Goal: Task Accomplishment & Management: Use online tool/utility

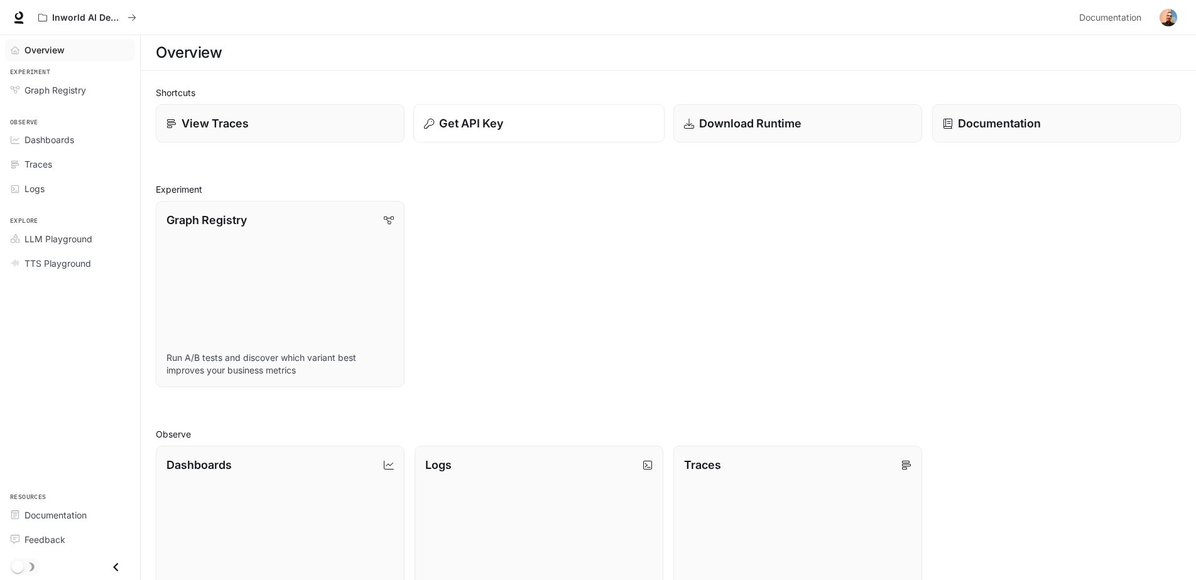
click at [468, 127] on p "Get API Key" at bounding box center [471, 123] width 64 height 17
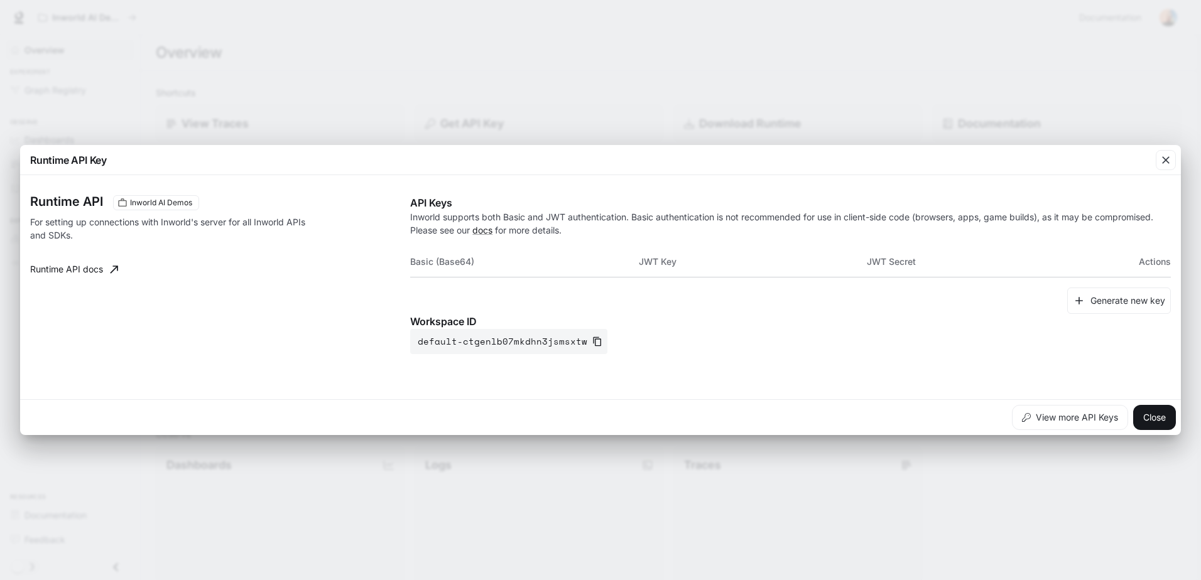
click at [184, 188] on div "Runtime API Inworld AI Demos For setting up connections with Inworld's server f…" at bounding box center [600, 287] width 1140 height 214
click at [1137, 300] on button "Generate new key" at bounding box center [1119, 301] width 104 height 27
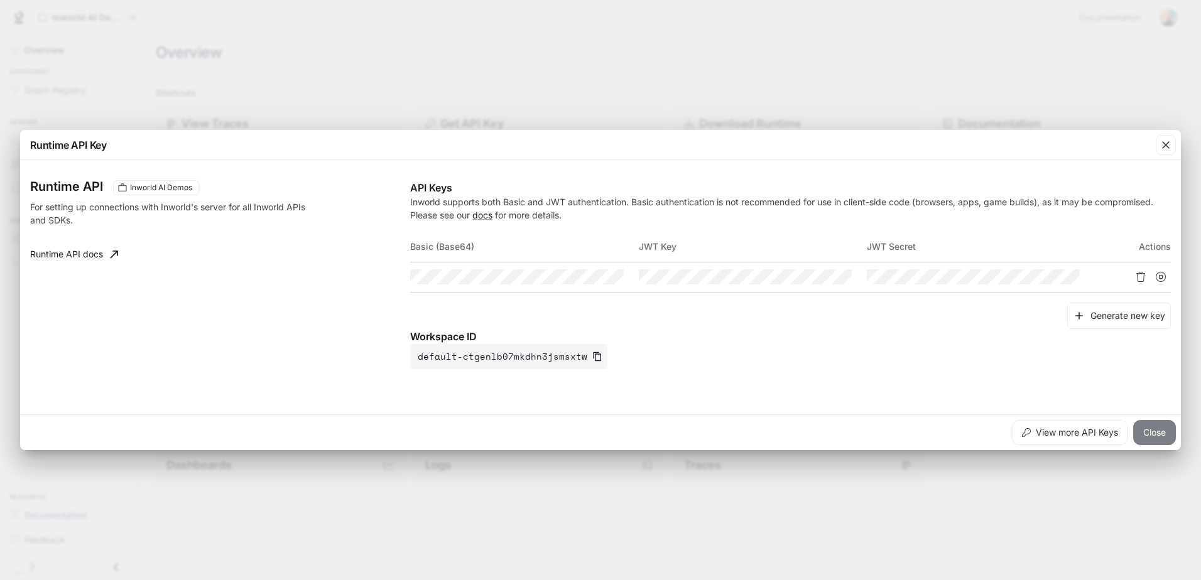
click at [1163, 433] on button "Close" at bounding box center [1154, 432] width 43 height 25
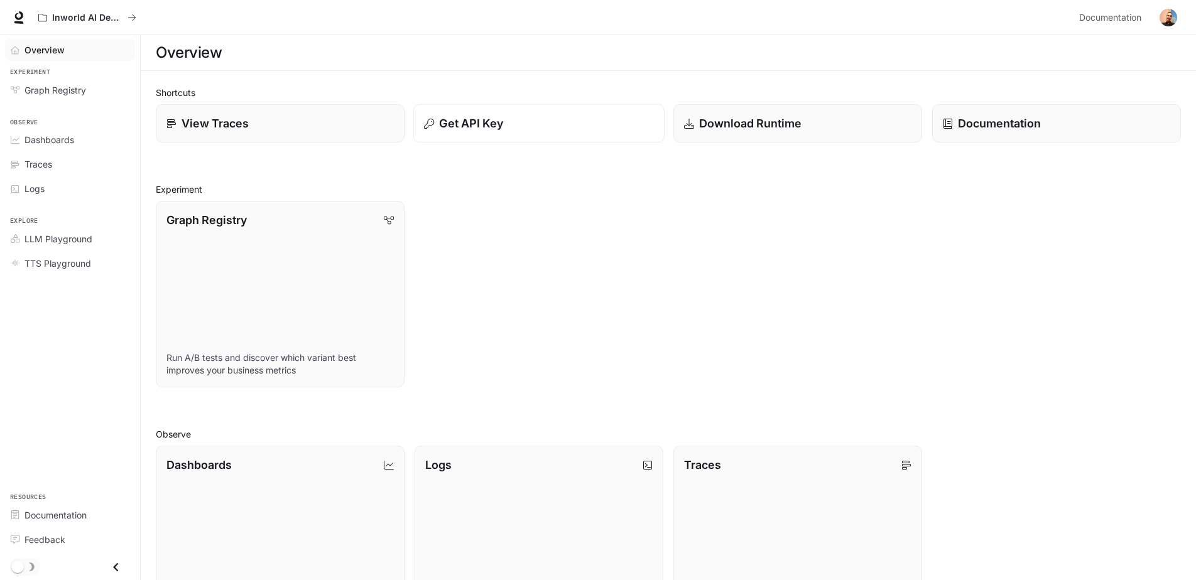
click at [552, 121] on div "Get API Key" at bounding box center [539, 123] width 230 height 17
click at [1165, 18] on img "button" at bounding box center [1168, 18] width 18 height 18
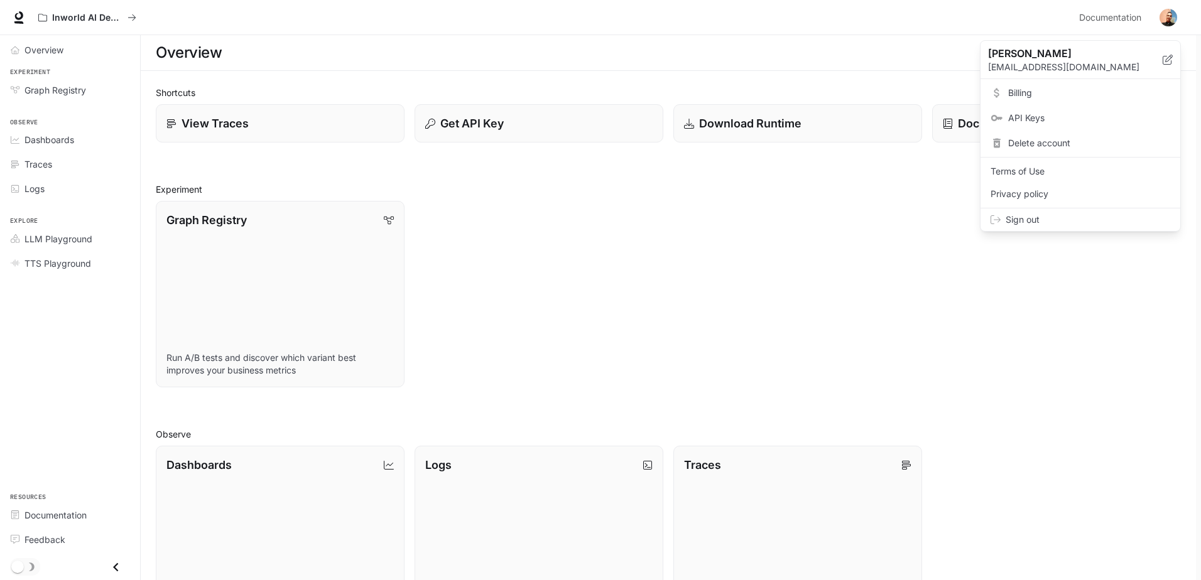
click at [1042, 115] on span "API Keys" at bounding box center [1089, 118] width 162 height 13
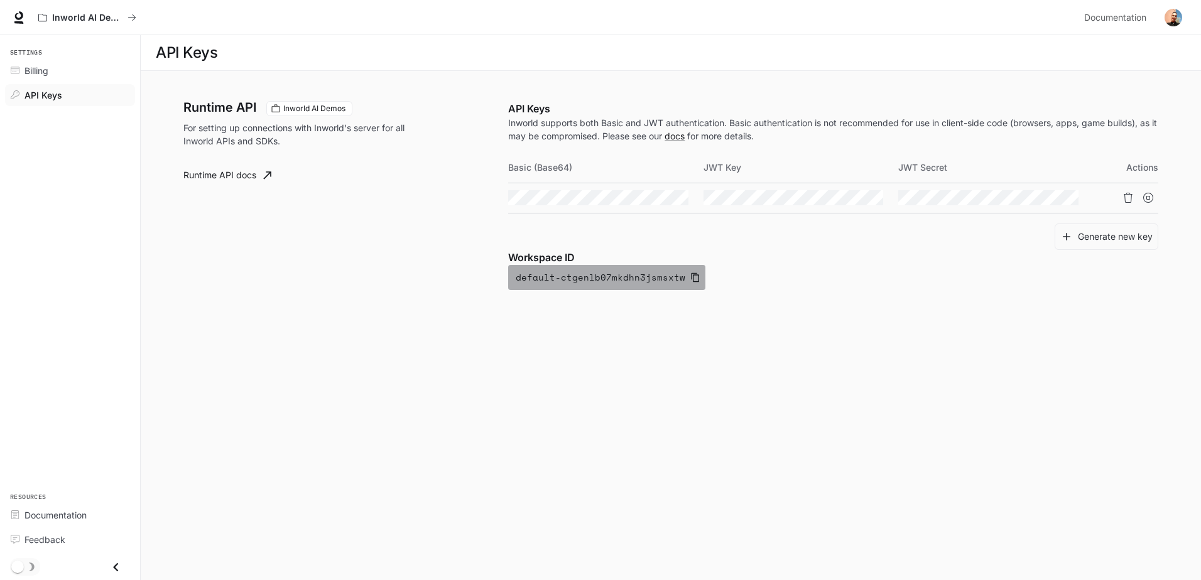
click at [690, 276] on icon "button" at bounding box center [695, 278] width 10 height 10
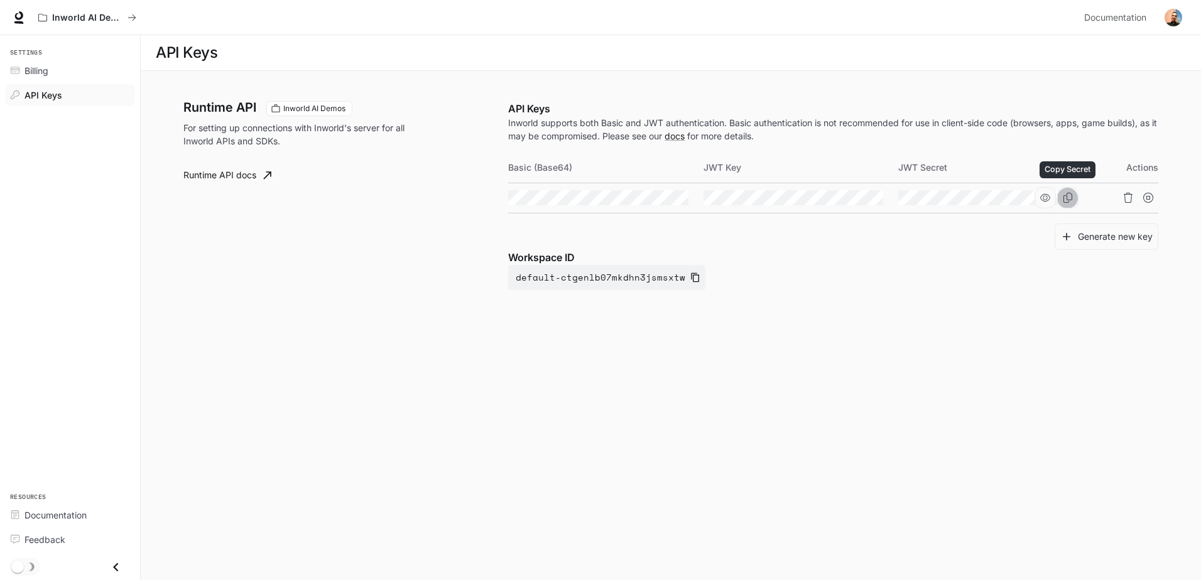
click at [1064, 198] on icon "Copy Secret" at bounding box center [1067, 198] width 10 height 10
click at [675, 198] on icon "Copy Basic (Base64)" at bounding box center [678, 198] width 10 height 10
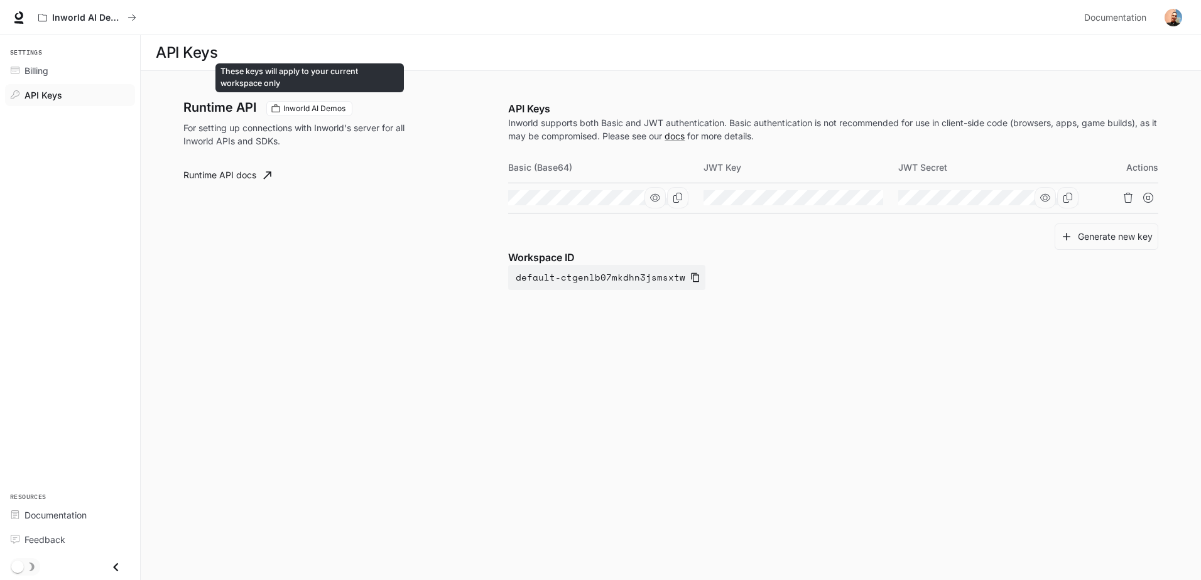
click at [293, 104] on span "Inworld AI Demos" at bounding box center [314, 108] width 72 height 11
click at [224, 104] on h3 "Runtime API" at bounding box center [219, 107] width 73 height 13
click at [321, 102] on div "Inworld AI Demos" at bounding box center [309, 108] width 86 height 15
click at [9, 70] on link "Billing" at bounding box center [70, 71] width 130 height 22
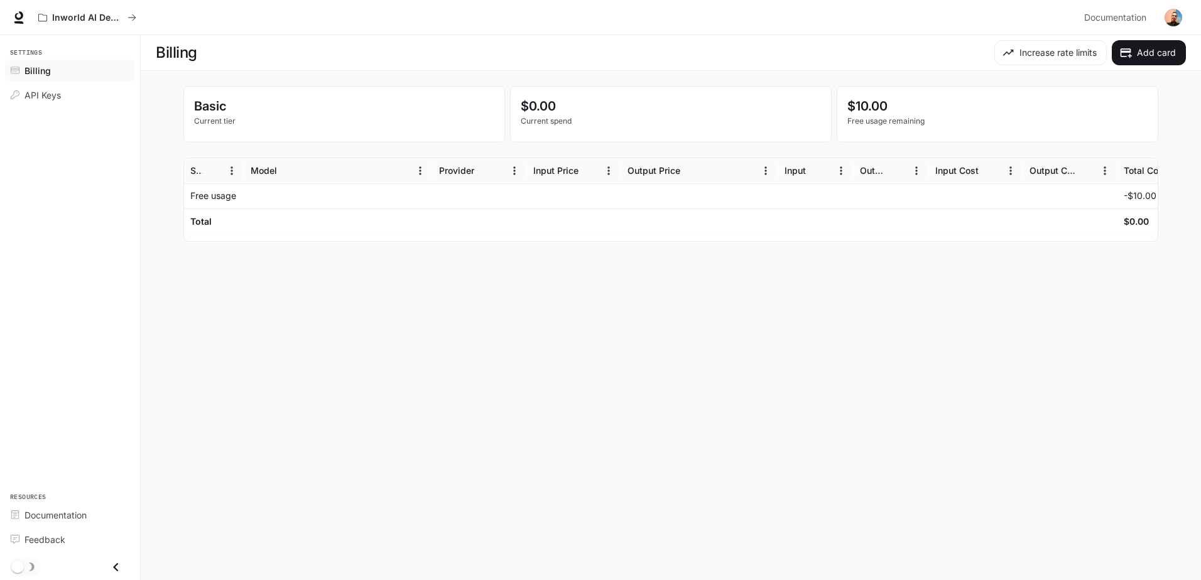
click at [207, 111] on p "Basic" at bounding box center [344, 106] width 300 height 19
click at [63, 94] on div "API Keys" at bounding box center [76, 95] width 105 height 13
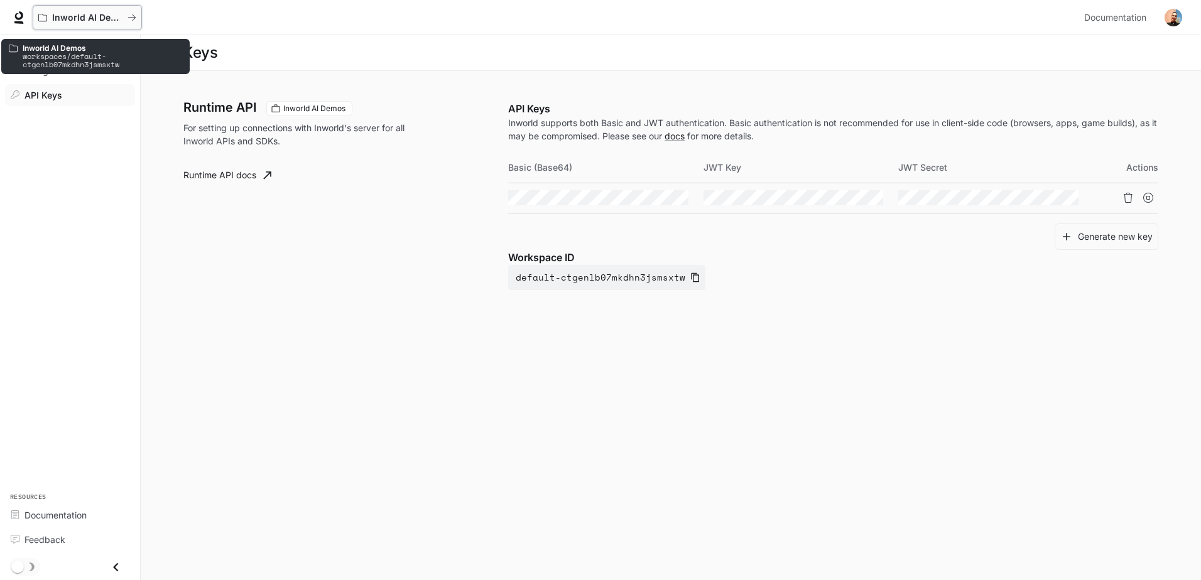
click at [85, 9] on button "Inworld AI Demos" at bounding box center [87, 17] width 109 height 25
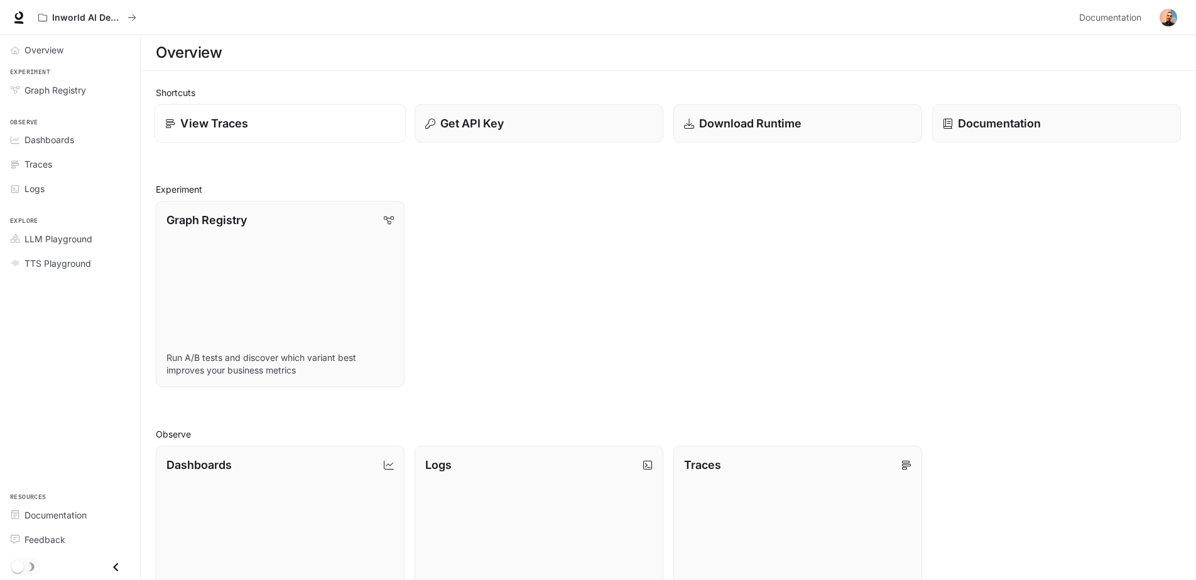
click at [214, 128] on p "View Traces" at bounding box center [214, 123] width 68 height 17
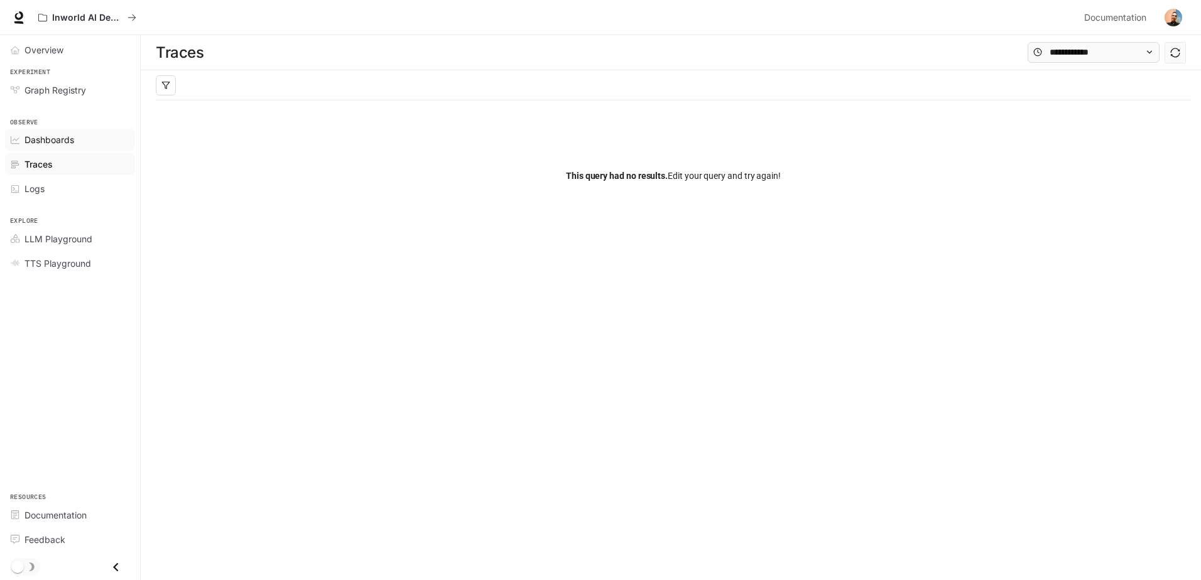
click at [58, 149] on link "Dashboards" at bounding box center [70, 140] width 130 height 22
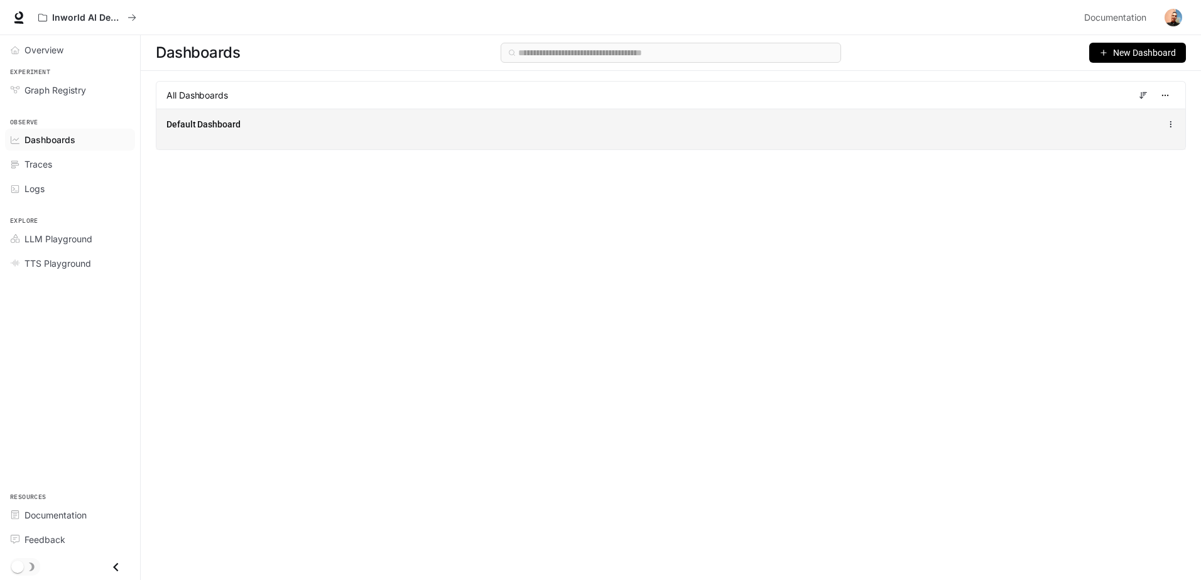
click at [217, 132] on div "Default Dashboard" at bounding box center [670, 129] width 1029 height 41
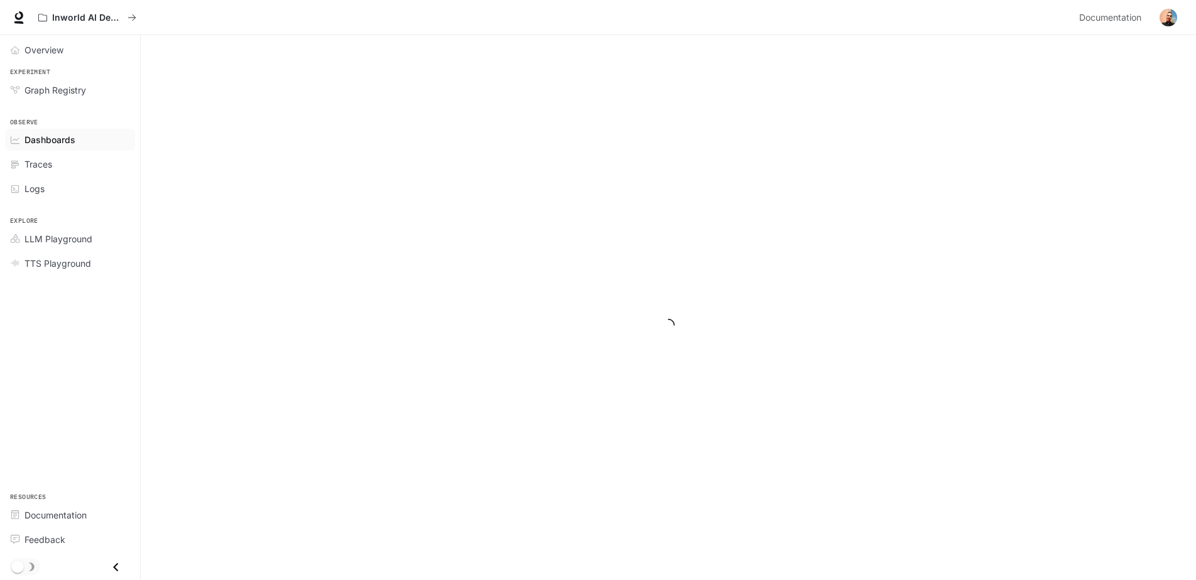
click at [217, 132] on div at bounding box center [668, 325] width 1055 height 580
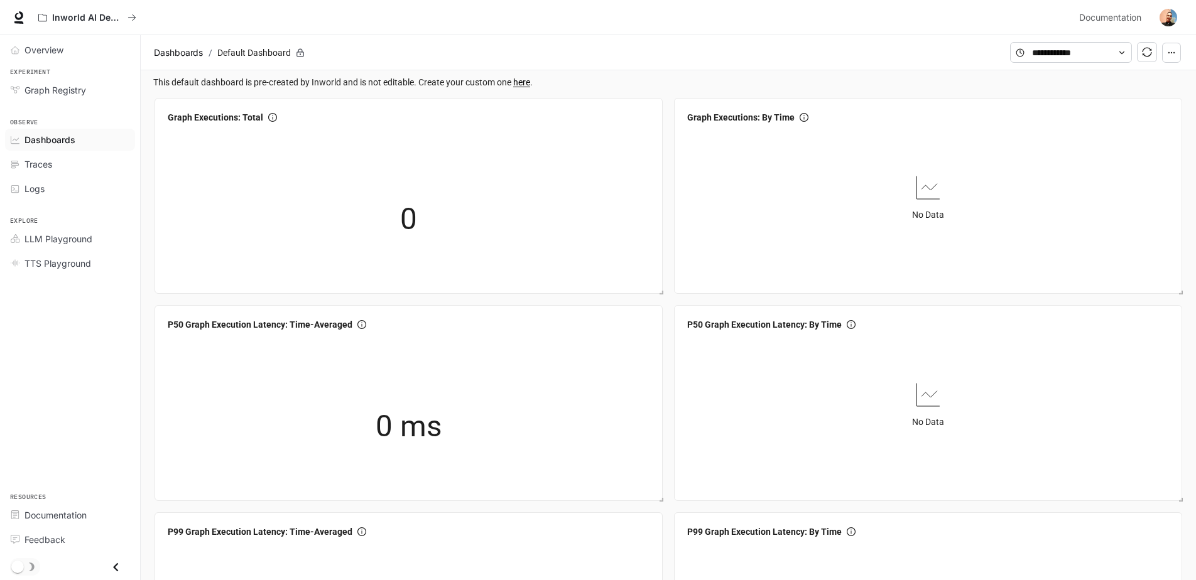
click at [1176, 53] on button "button" at bounding box center [1171, 53] width 19 height 20
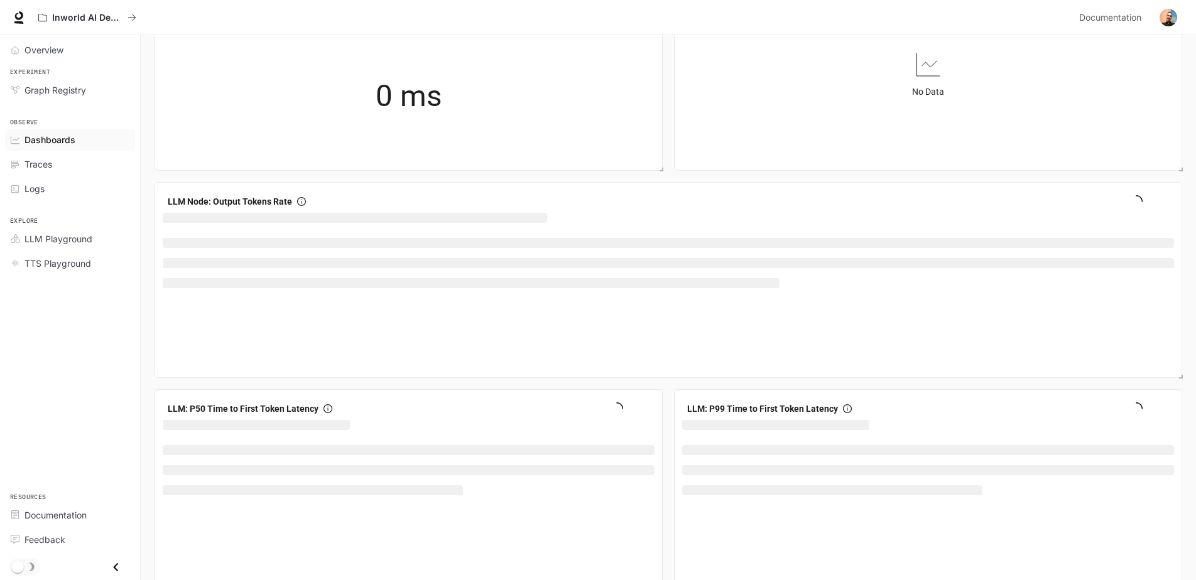
scroll to position [1193, 0]
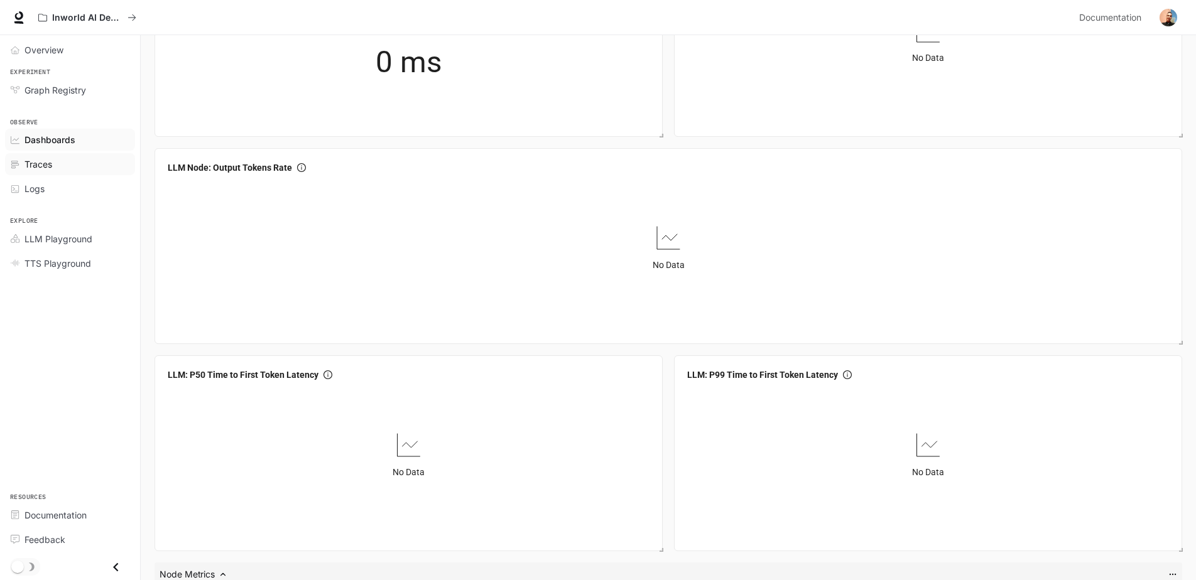
click at [63, 159] on div "Traces" at bounding box center [76, 164] width 105 height 13
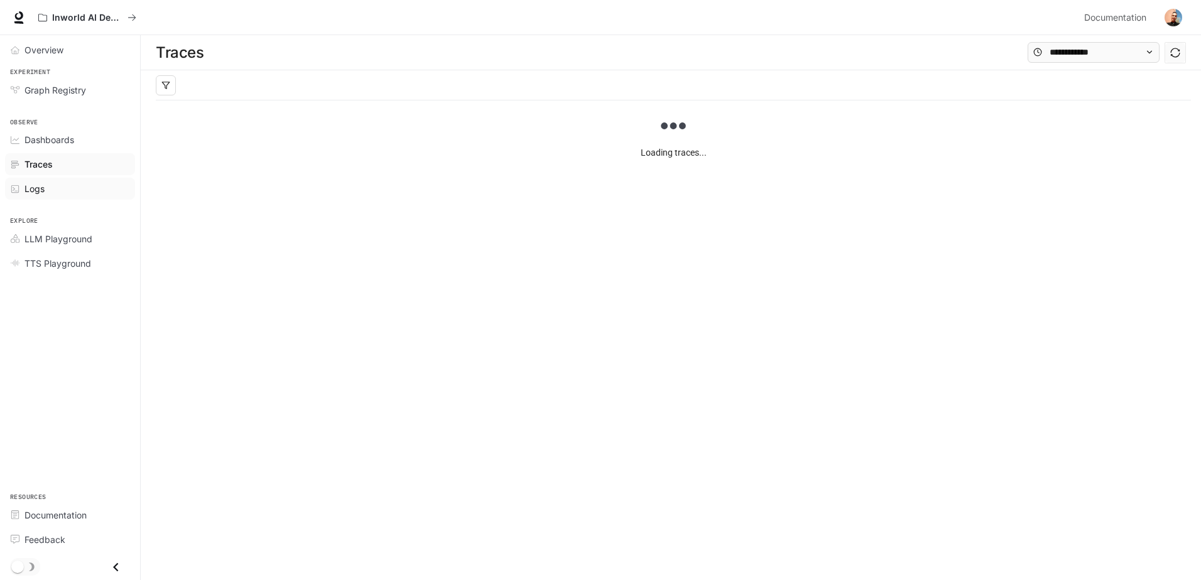
click at [33, 197] on link "Logs" at bounding box center [70, 189] width 130 height 22
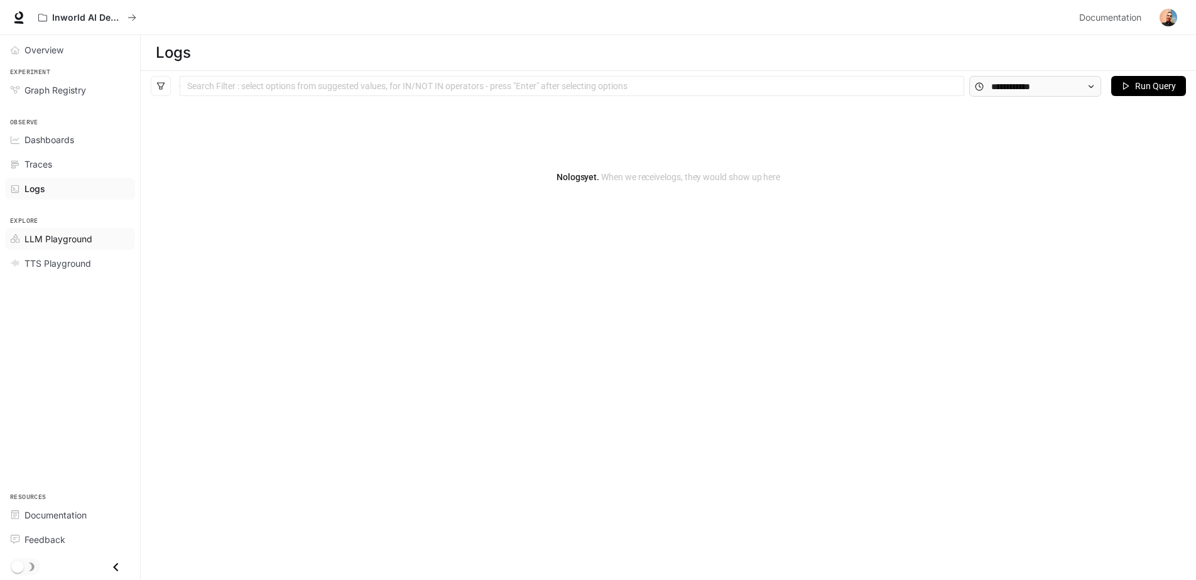
click at [38, 239] on span "LLM Playground" at bounding box center [58, 238] width 68 height 13
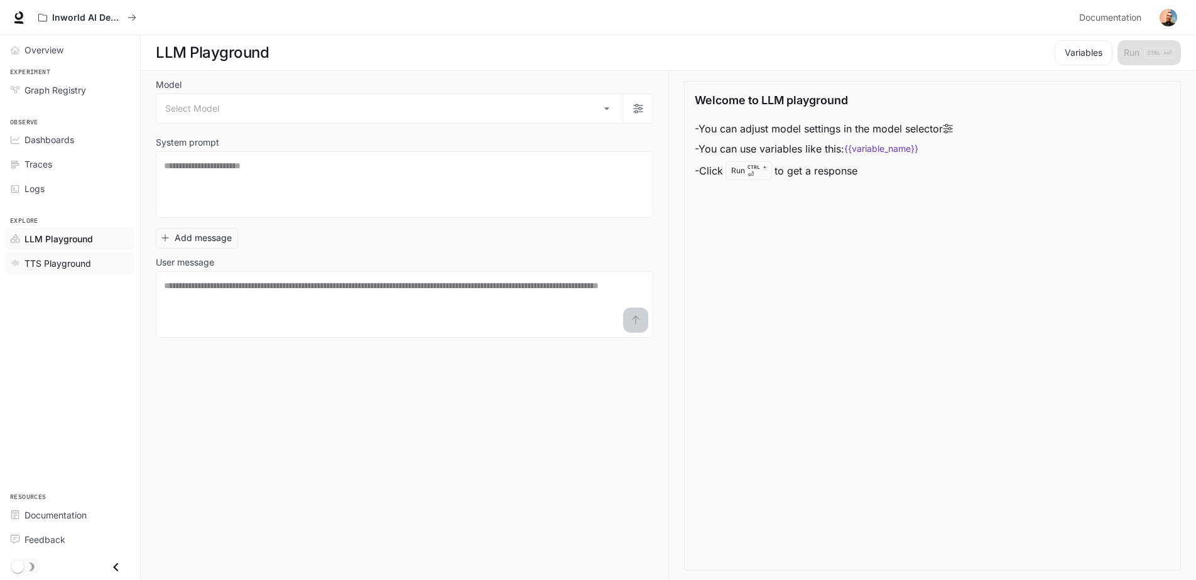
click at [57, 253] on link "TTS Playground" at bounding box center [70, 263] width 130 height 22
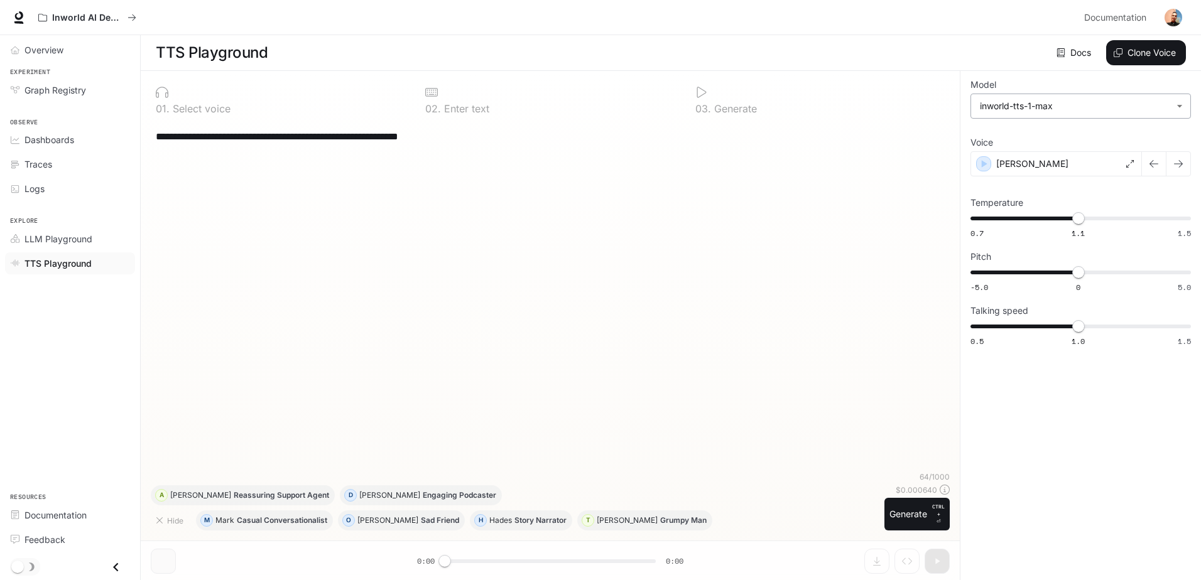
click at [1045, 114] on body "**********" at bounding box center [600, 290] width 1201 height 581
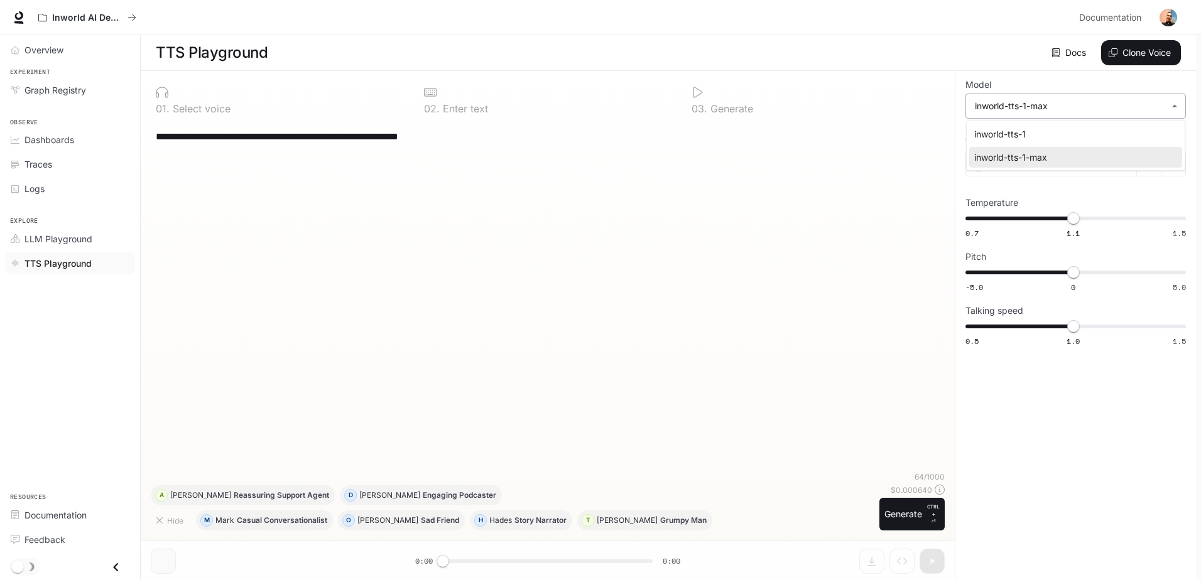
click at [1045, 114] on div at bounding box center [600, 290] width 1201 height 580
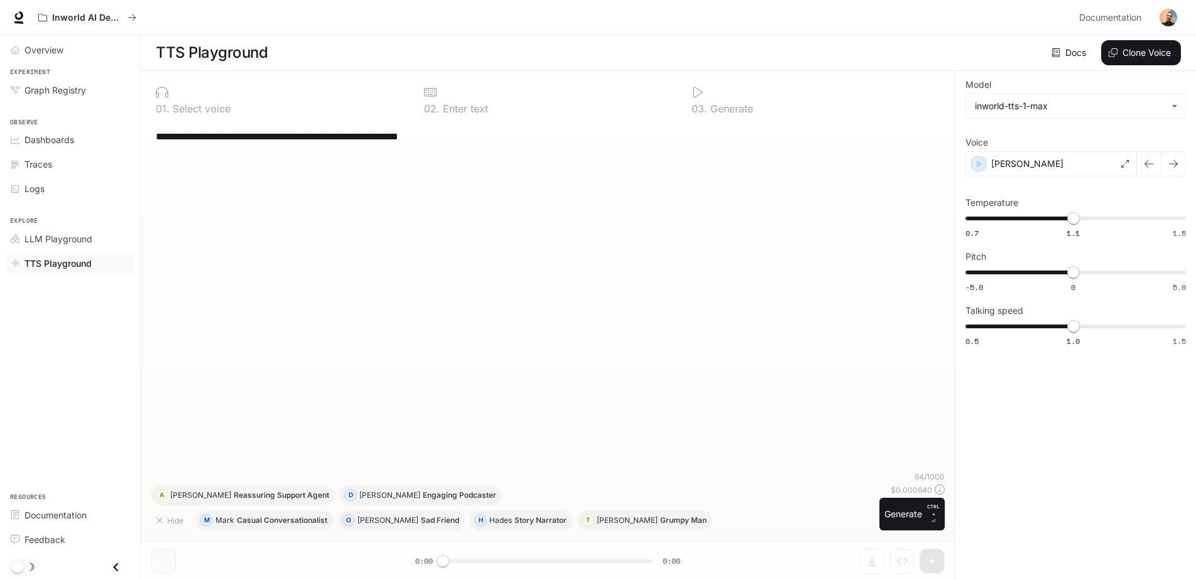
click at [647, 443] on div "**********" at bounding box center [548, 296] width 794 height 350
click at [62, 93] on span "Graph Registry" at bounding box center [55, 90] width 62 height 13
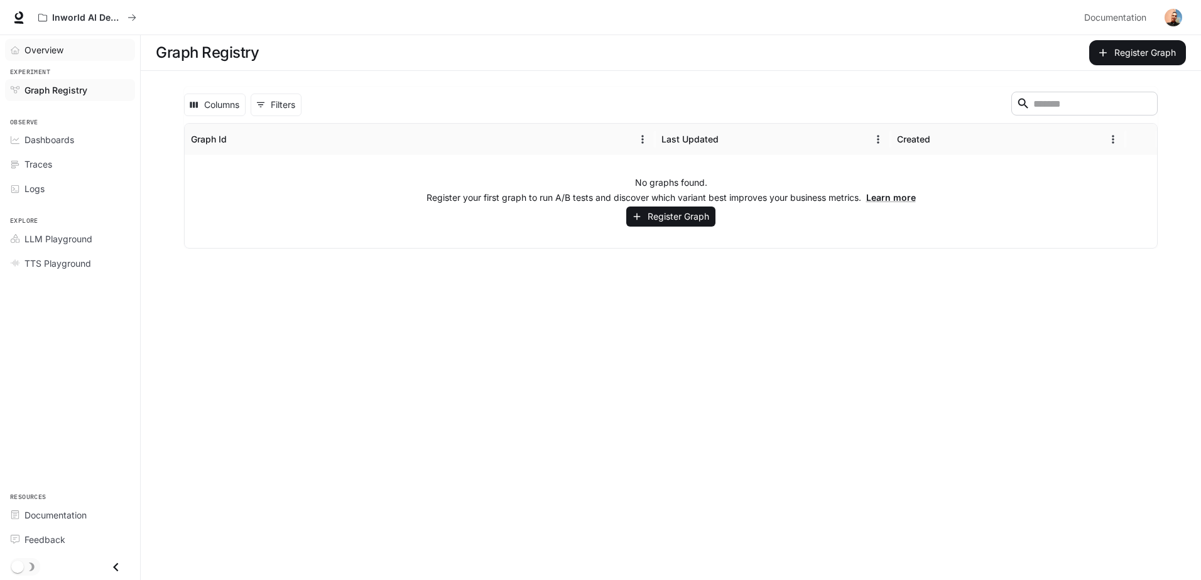
click at [43, 59] on link "Overview" at bounding box center [70, 50] width 130 height 22
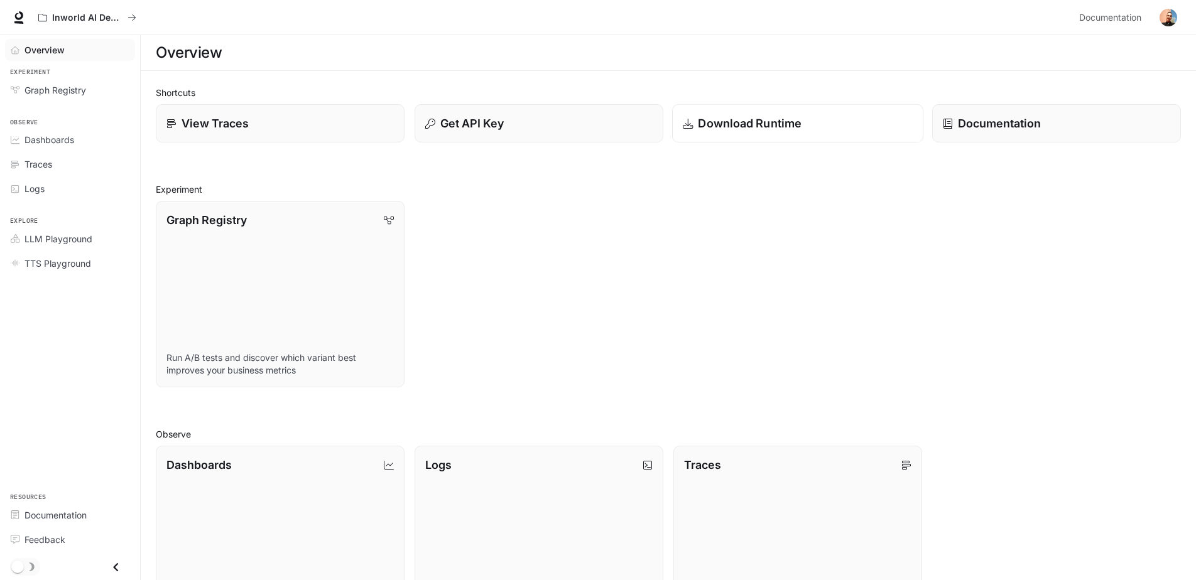
click at [789, 126] on p "Download Runtime" at bounding box center [750, 123] width 104 height 17
click at [529, 130] on div "Get API Key" at bounding box center [539, 123] width 230 height 17
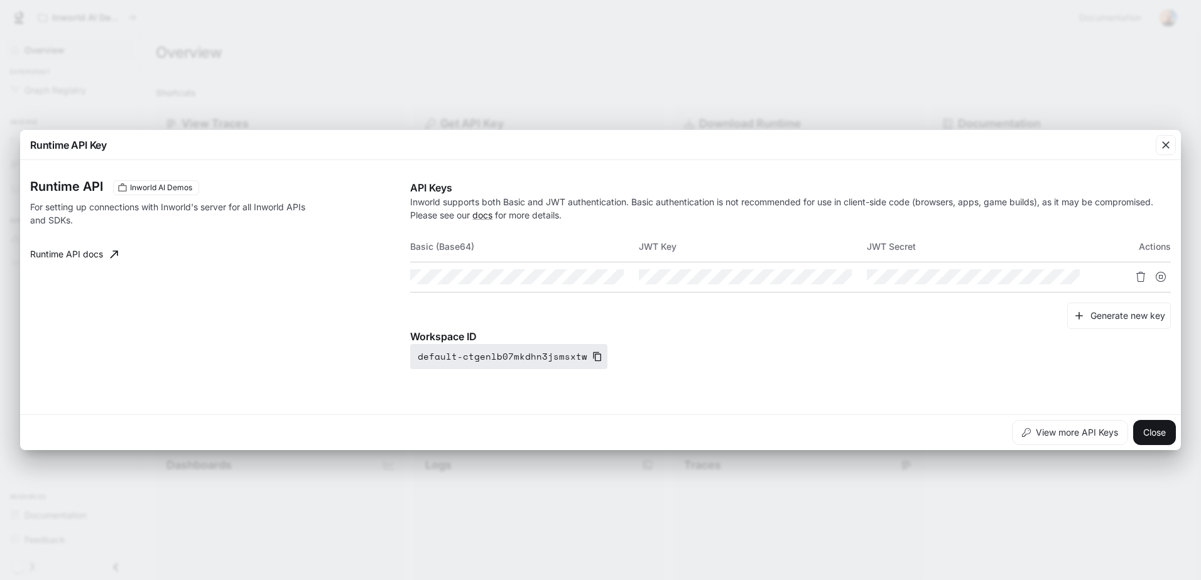
click at [581, 355] on button "default-ctgenlb07mkdhn3jsmsxtw" at bounding box center [508, 356] width 197 height 25
click at [592, 353] on icon "button" at bounding box center [597, 357] width 10 height 10
click at [1068, 435] on button "View more API Keys" at bounding box center [1070, 432] width 116 height 25
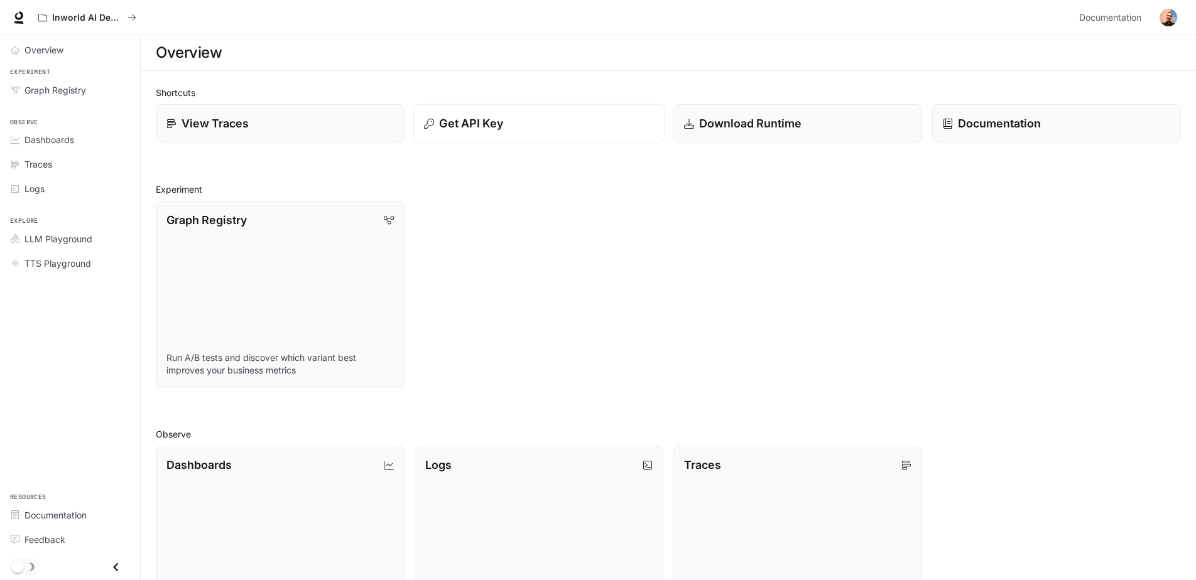
click at [462, 133] on button "Get API Key" at bounding box center [538, 123] width 251 height 39
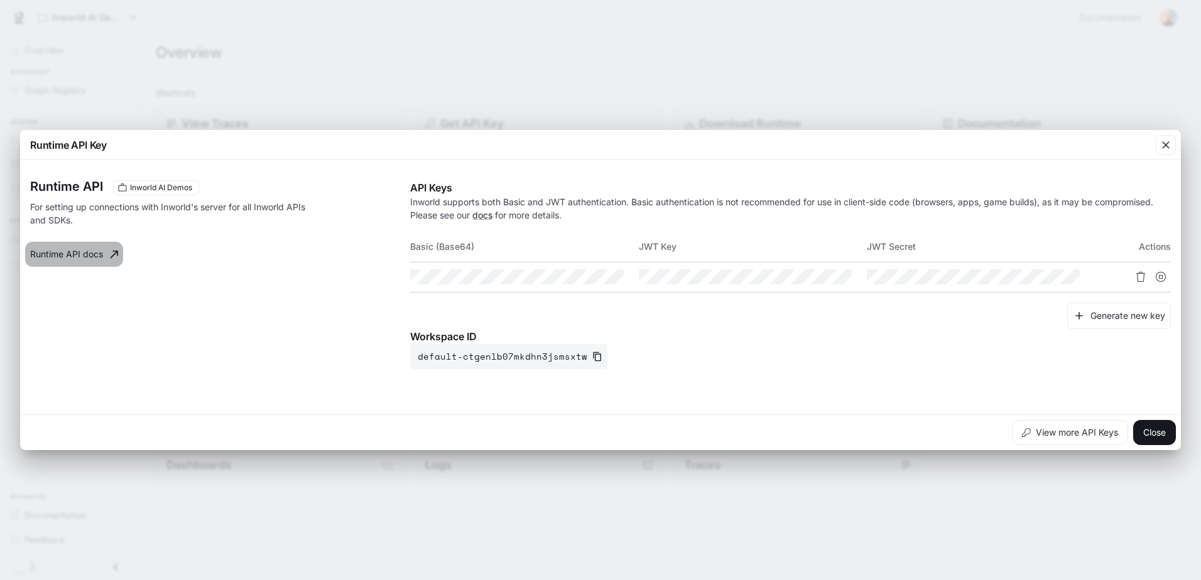
click at [61, 257] on link "Runtime API docs" at bounding box center [74, 254] width 98 height 25
click at [1154, 246] on th "Actions" at bounding box center [1132, 247] width 76 height 30
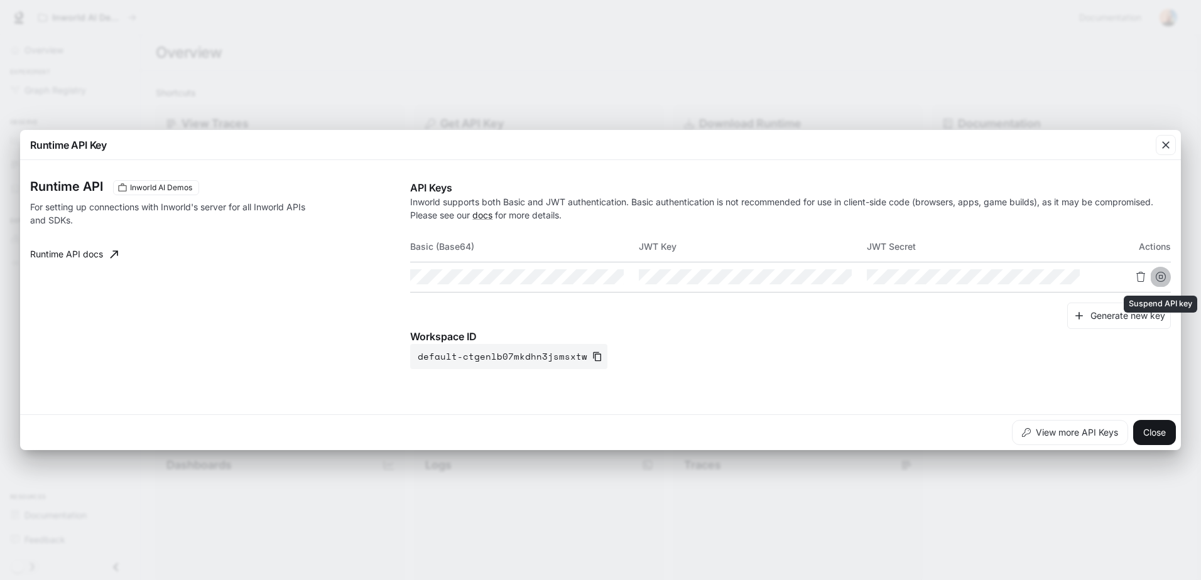
click at [1159, 268] on button "Suspend API key" at bounding box center [1160, 277] width 20 height 20
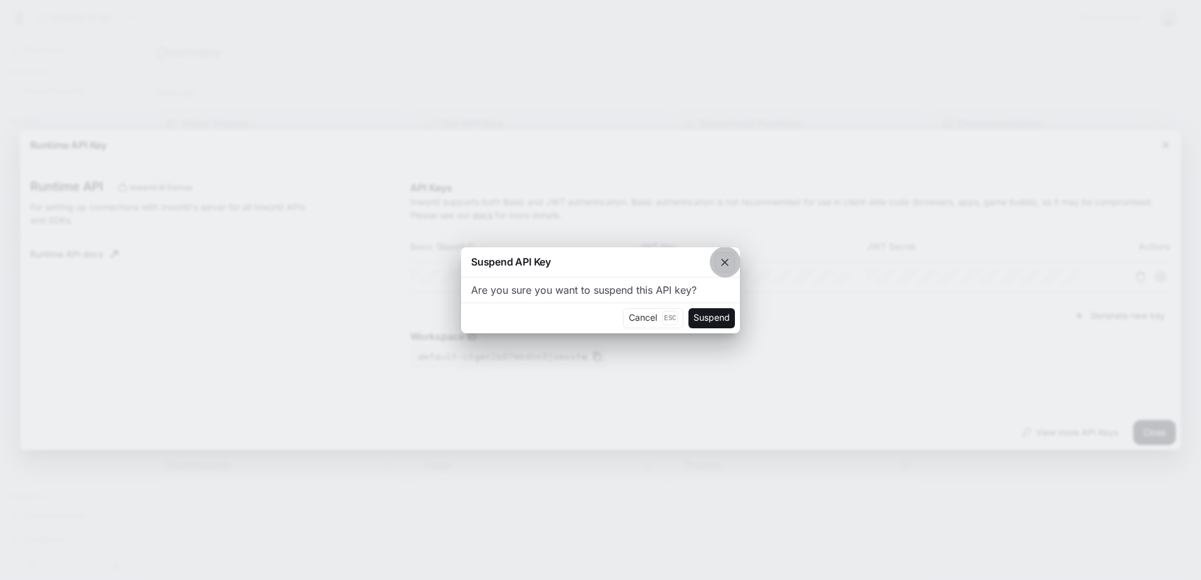
click at [723, 263] on icon "button" at bounding box center [724, 262] width 13 height 13
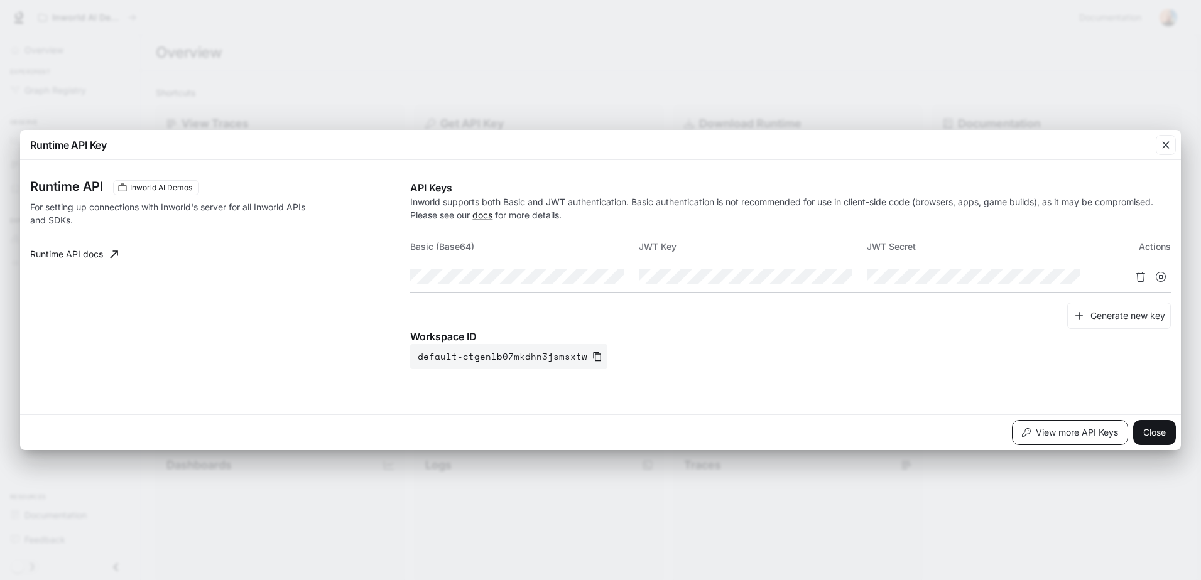
click at [1054, 436] on button "View more API Keys" at bounding box center [1070, 432] width 116 height 25
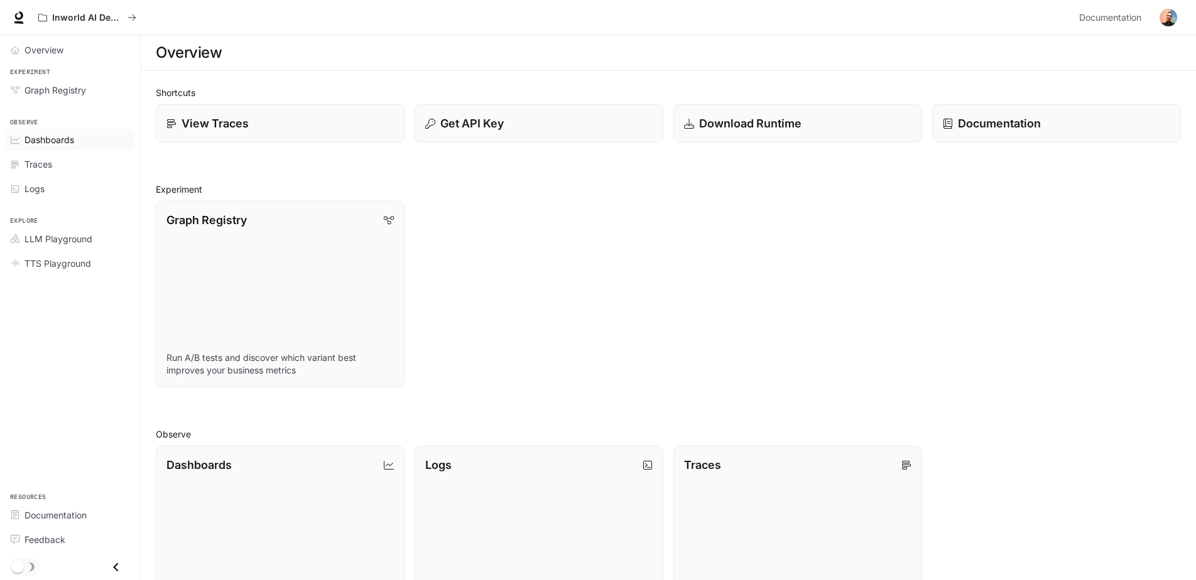
click at [90, 148] on link "Dashboards" at bounding box center [70, 140] width 130 height 22
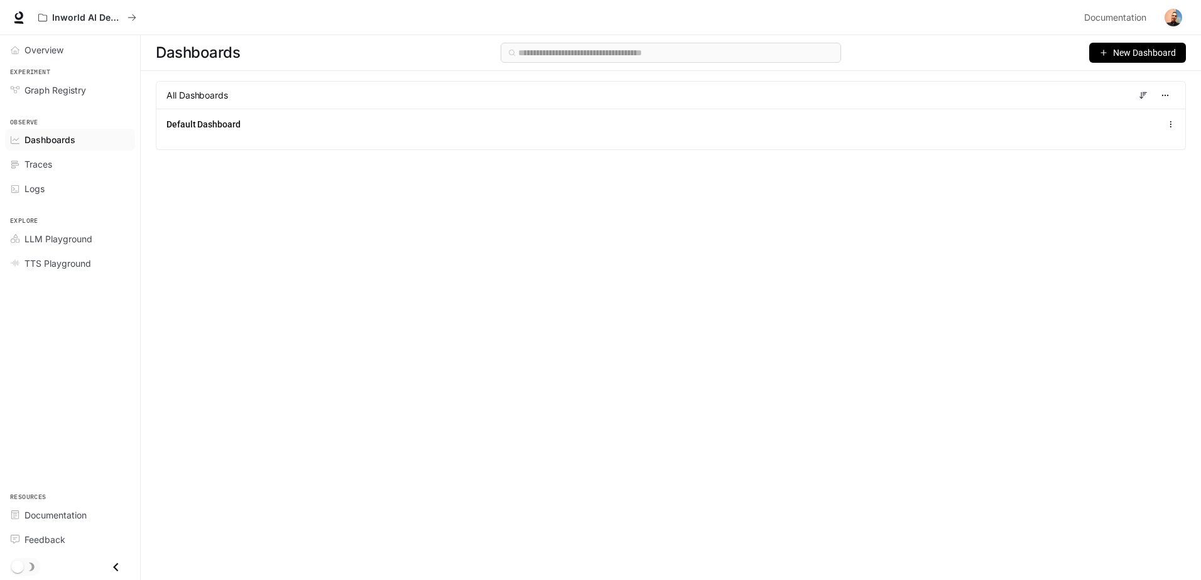
click at [1130, 51] on span "New Dashboard" at bounding box center [1144, 53] width 63 height 14
click at [1137, 75] on div "Create dashboard" at bounding box center [1123, 80] width 104 height 14
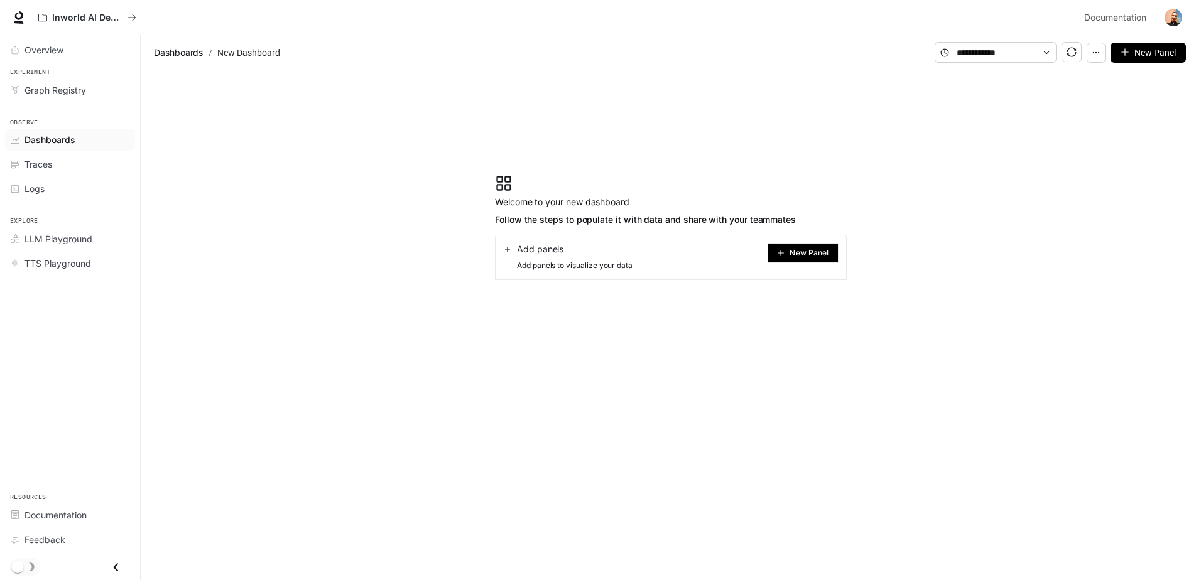
click at [804, 252] on span "New Panel" at bounding box center [808, 253] width 39 height 6
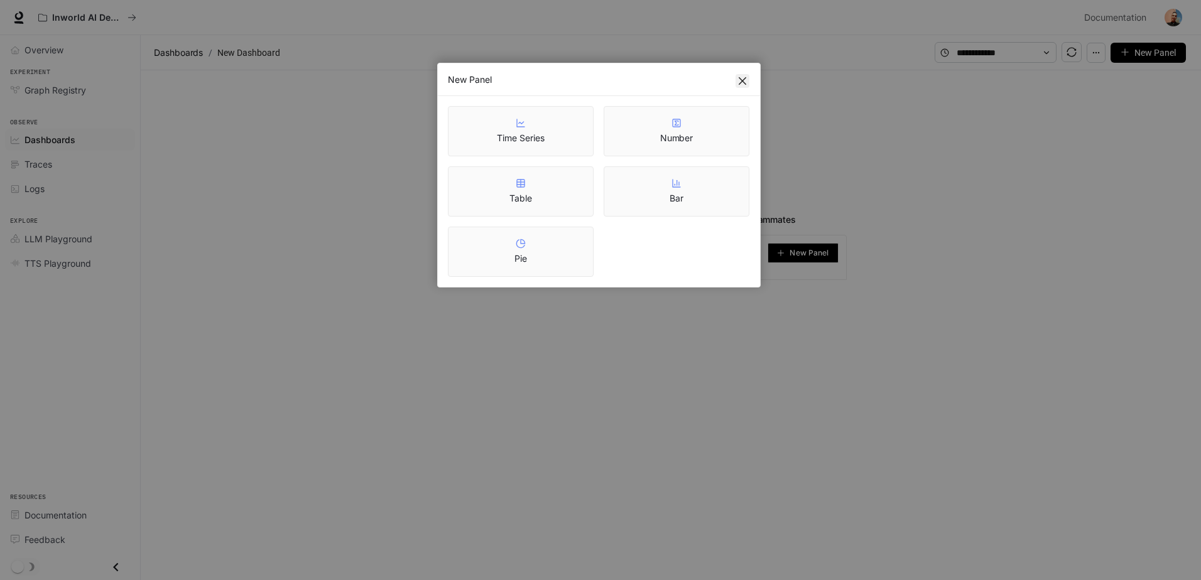
click at [745, 84] on icon "close" at bounding box center [742, 81] width 8 height 8
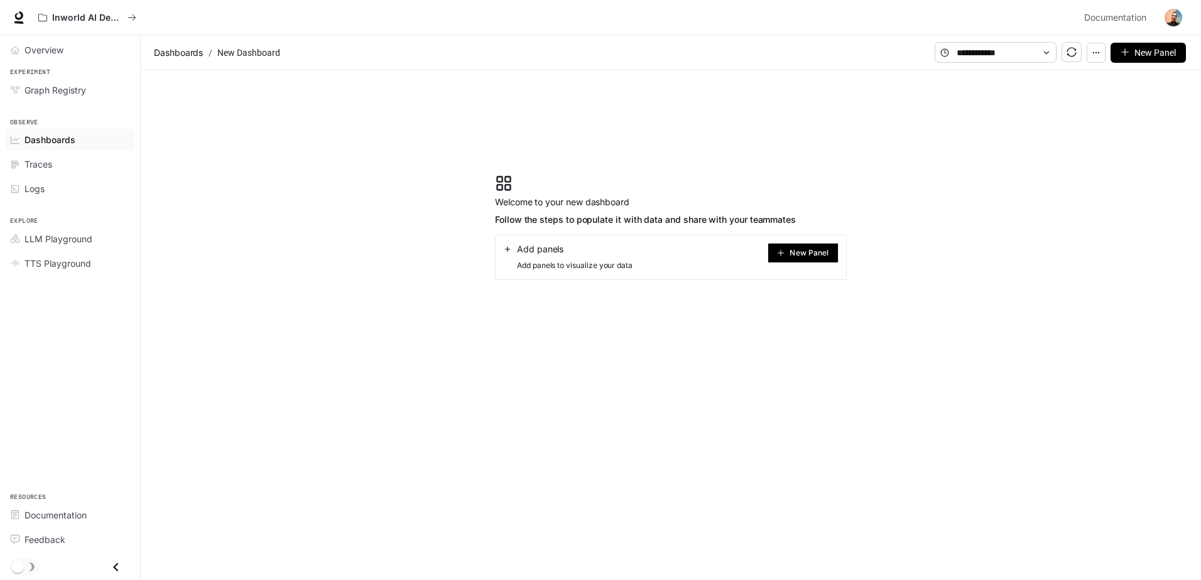
click at [1100, 60] on button "button" at bounding box center [1095, 53] width 19 height 20
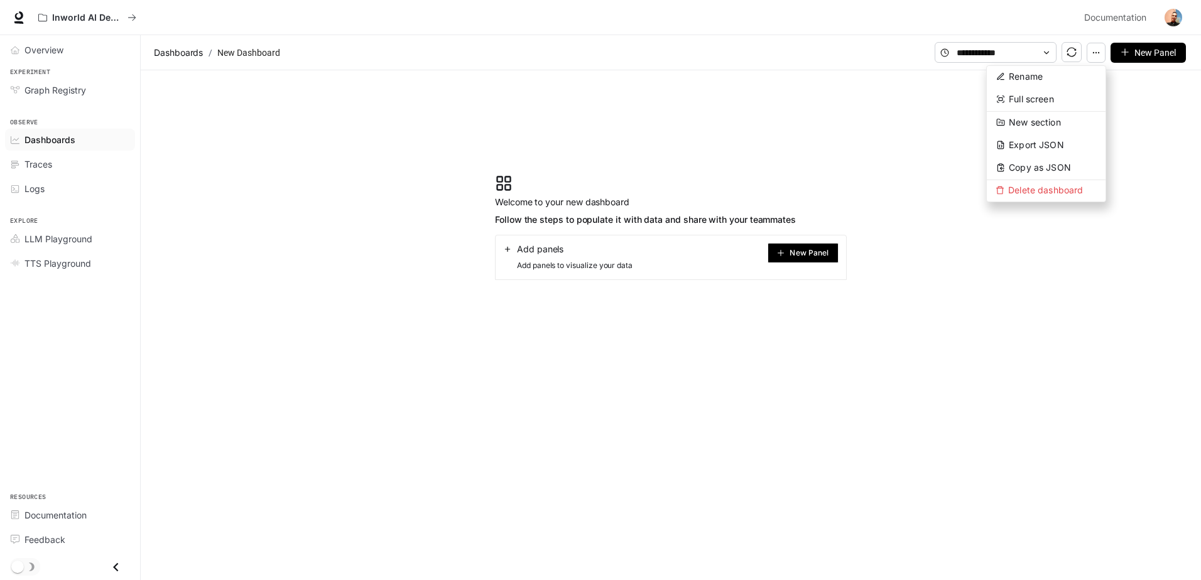
click at [1137, 52] on span "New Panel" at bounding box center [1154, 53] width 41 height 14
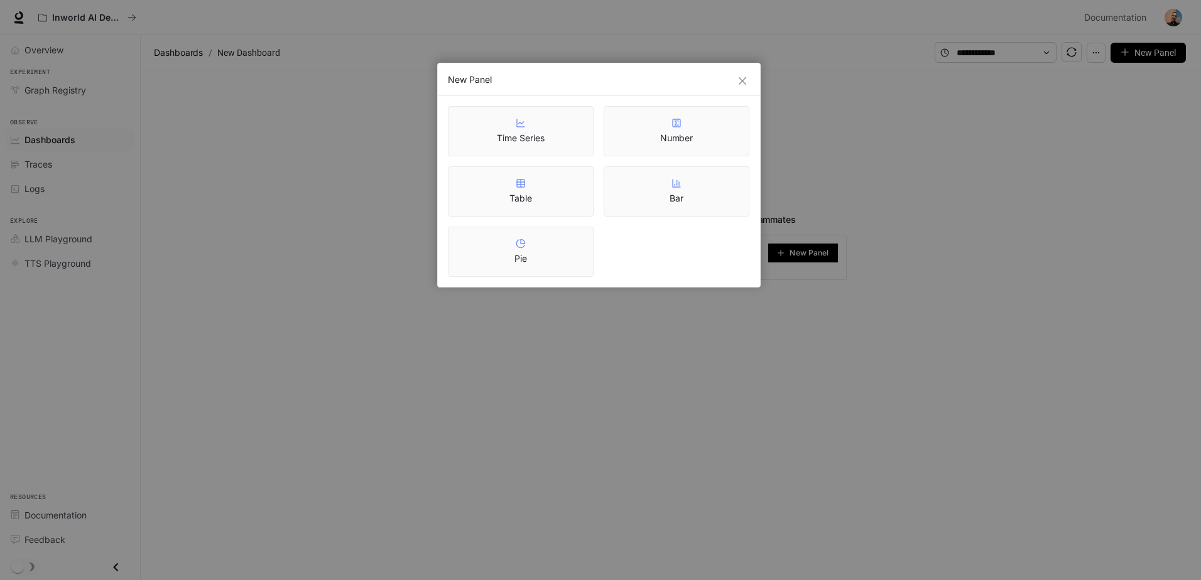
click at [356, 274] on div "New Panel Time Series Number Table Bar Pie" at bounding box center [600, 290] width 1201 height 580
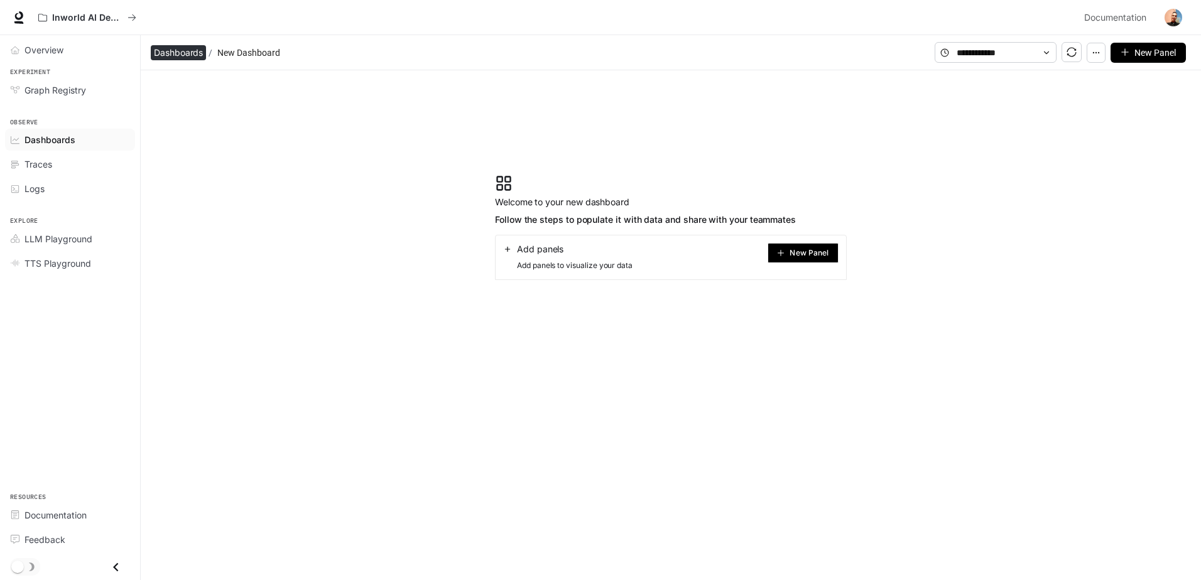
click at [165, 56] on span "Dashboards" at bounding box center [178, 52] width 49 height 15
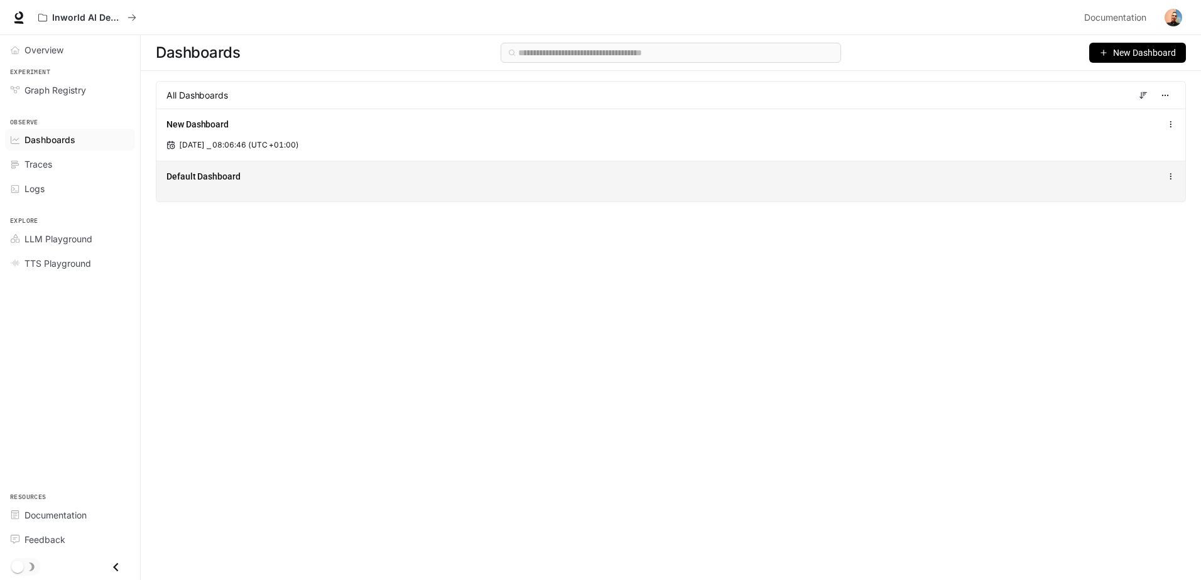
click at [230, 176] on span "Default Dashboard" at bounding box center [203, 176] width 74 height 13
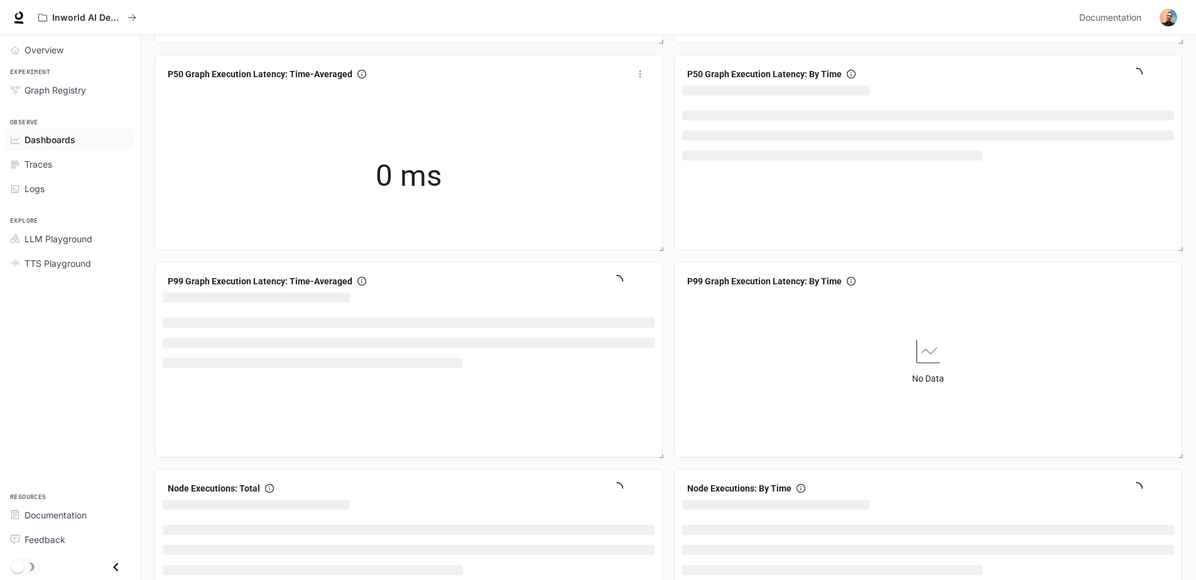
scroll to position [251, 0]
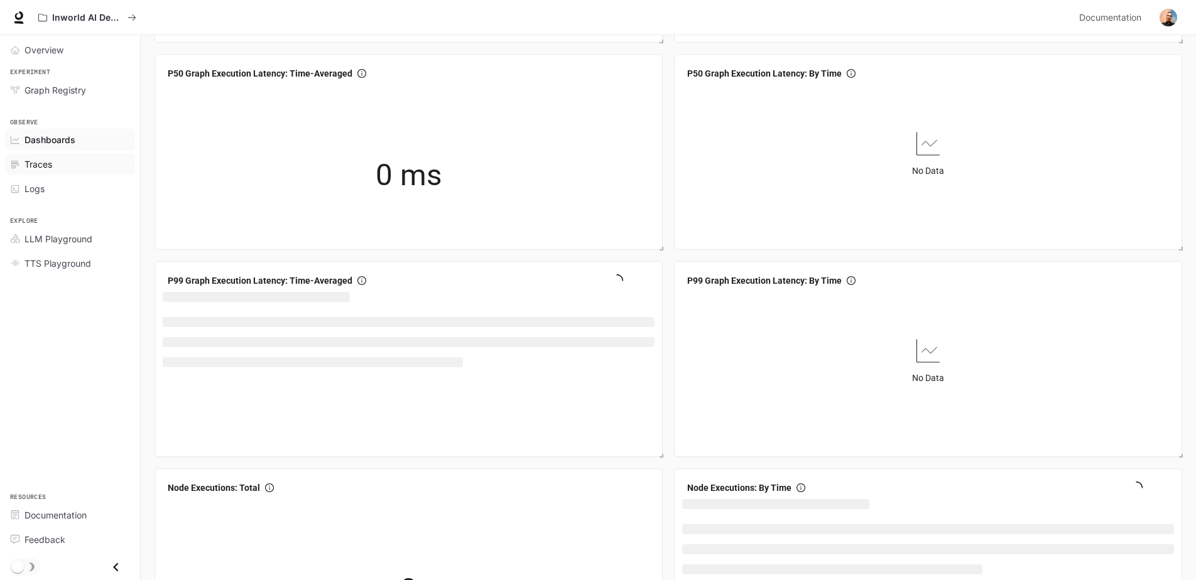
click at [32, 168] on span "Traces" at bounding box center [38, 164] width 28 height 13
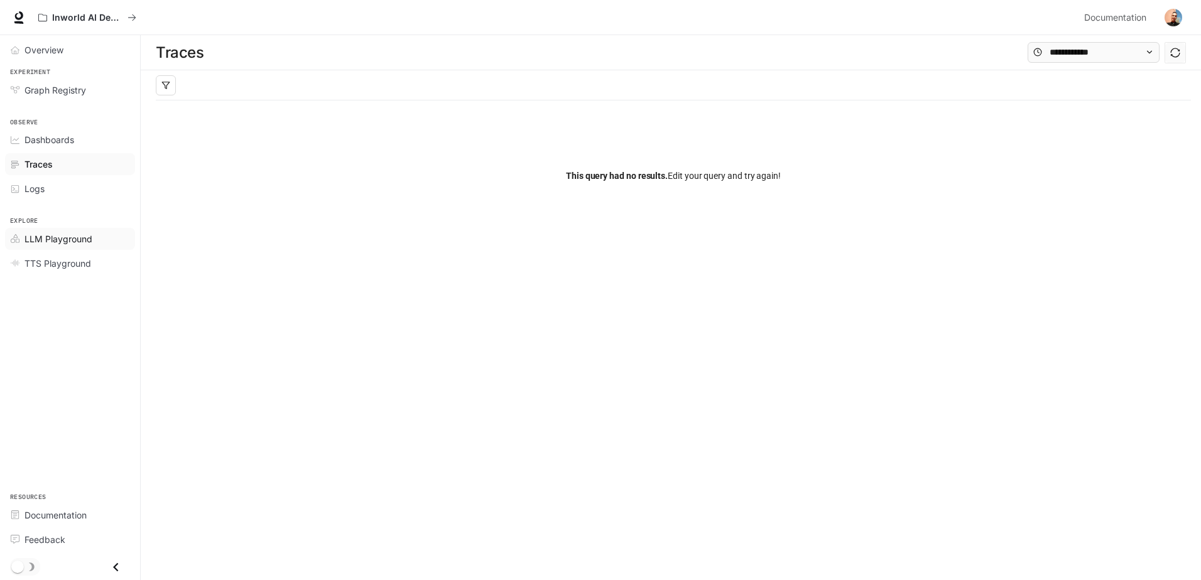
click at [87, 244] on span "LLM Playground" at bounding box center [58, 238] width 68 height 13
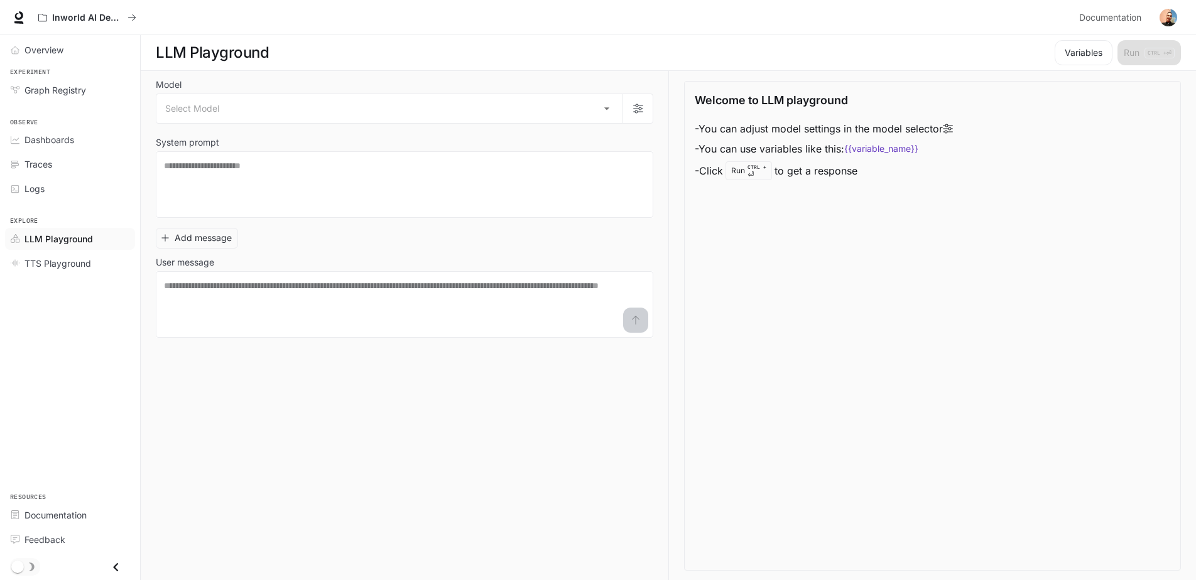
click at [1095, 65] on section "LLM Playground Variables Run CTRL + ⏎" at bounding box center [668, 53] width 1055 height 36
click at [1083, 60] on button "Variables" at bounding box center [1083, 52] width 58 height 25
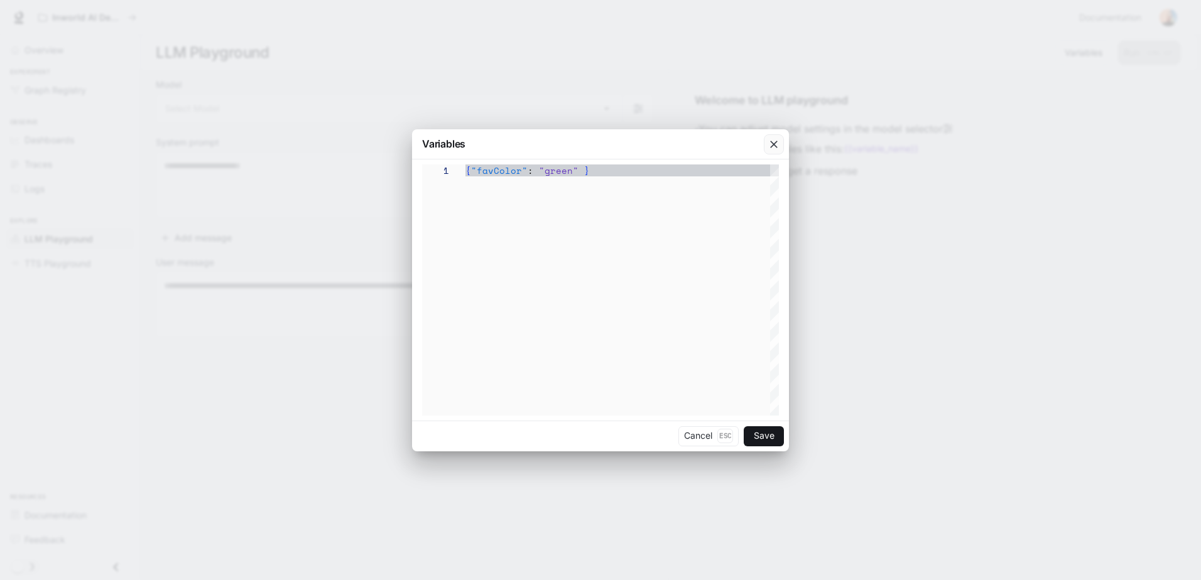
click at [775, 141] on icon "button" at bounding box center [773, 144] width 13 height 13
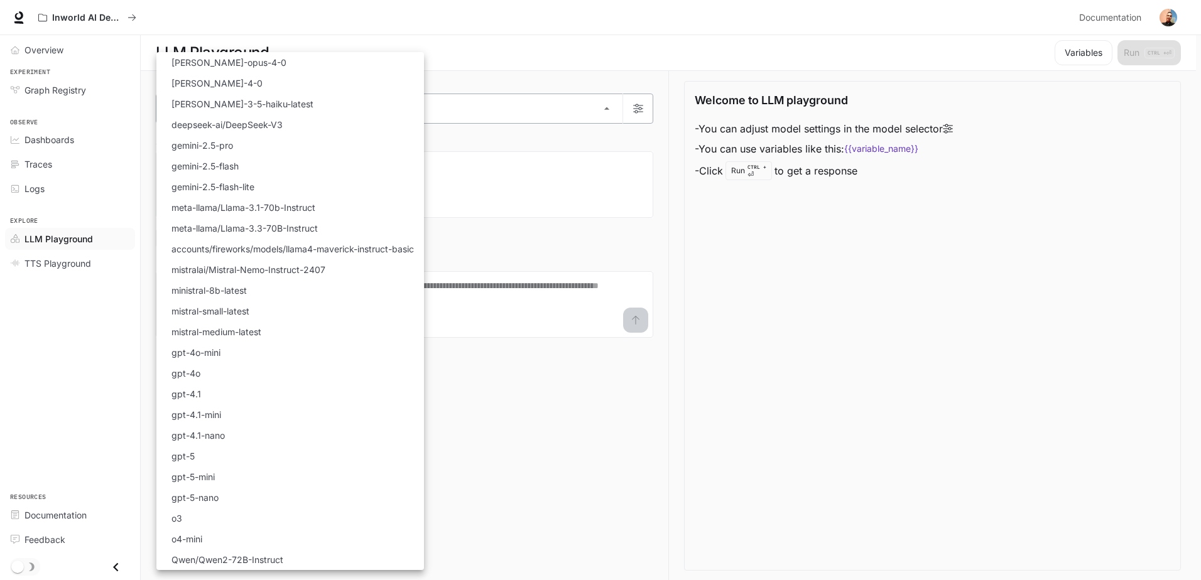
click at [362, 109] on body "Skip to main content Inworld AI Demos Documentation Documentation Portal Overvi…" at bounding box center [600, 290] width 1201 height 581
click at [259, 70] on li "claude-opus-4-0" at bounding box center [289, 62] width 267 height 21
type input "**********"
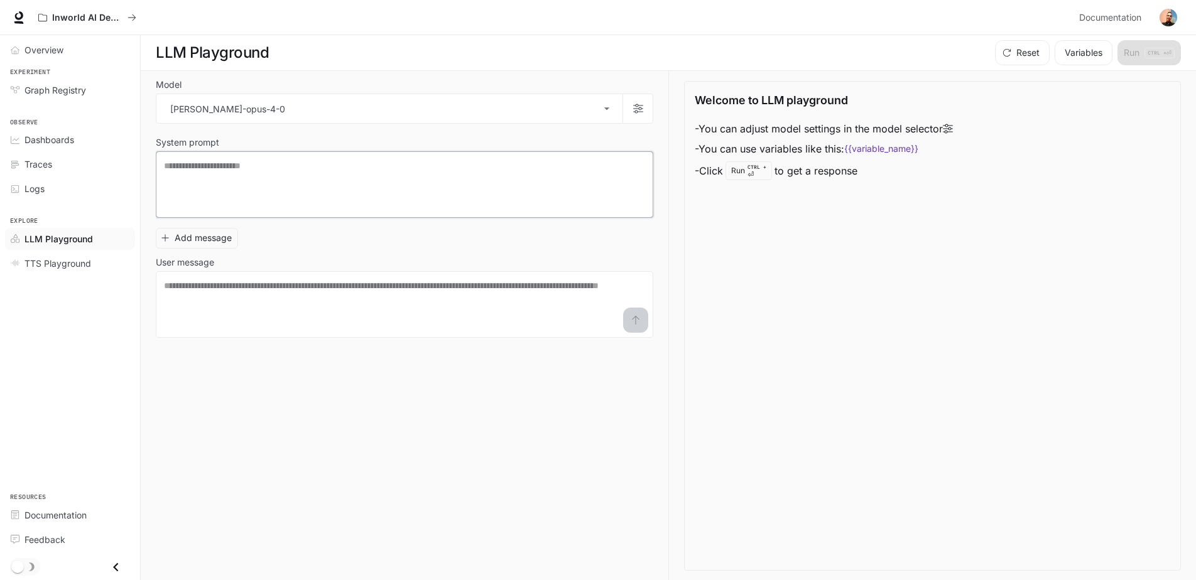
click at [190, 165] on textarea at bounding box center [404, 184] width 481 height 50
type textarea "**********"
click at [514, 457] on div "**********" at bounding box center [412, 326] width 512 height 510
click at [476, 322] on textarea at bounding box center [404, 304] width 481 height 50
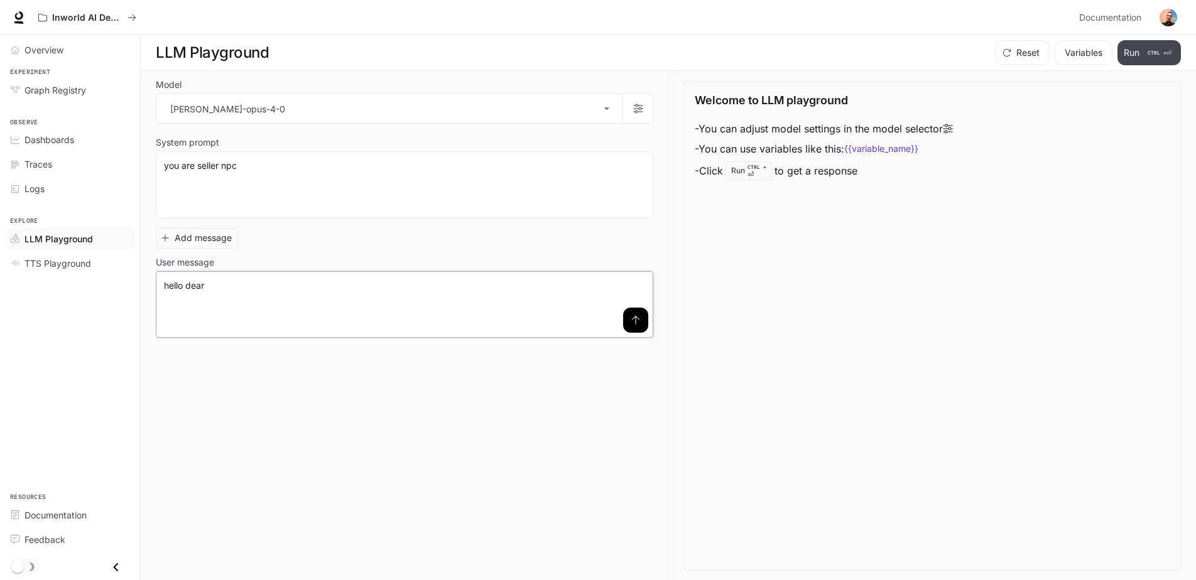
type textarea "**********"
click at [1132, 53] on button "Run CTRL + ⏎" at bounding box center [1148, 52] width 63 height 25
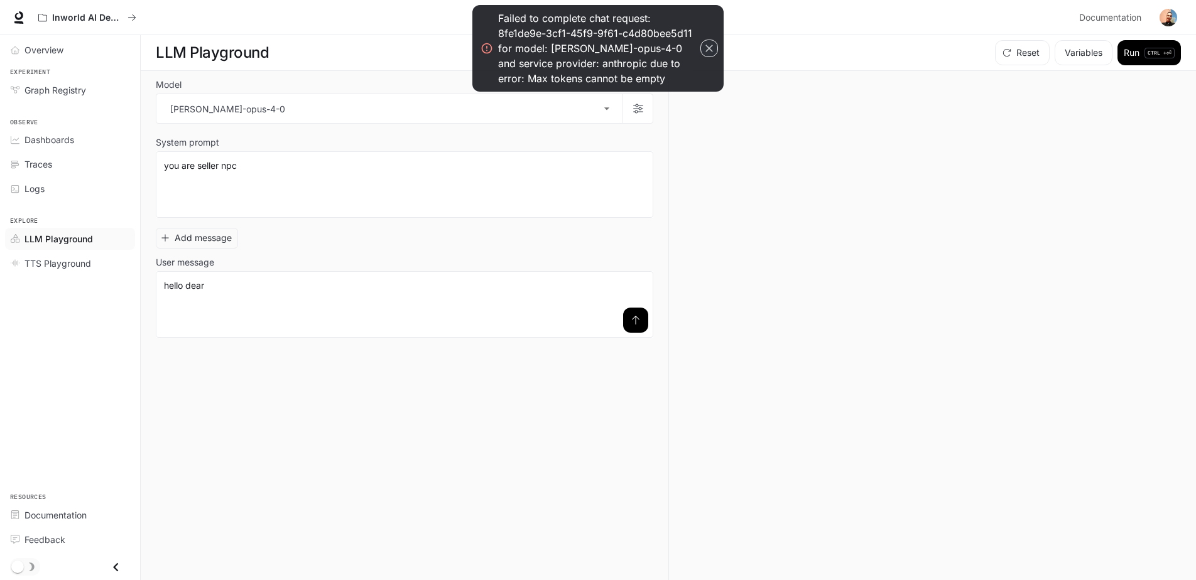
click at [708, 45] on icon "button" at bounding box center [709, 48] width 13 height 13
click at [703, 51] on icon "button" at bounding box center [709, 48] width 13 height 13
click at [705, 49] on icon "button" at bounding box center [709, 48] width 13 height 13
click at [455, 161] on textarea "**********" at bounding box center [404, 184] width 481 height 50
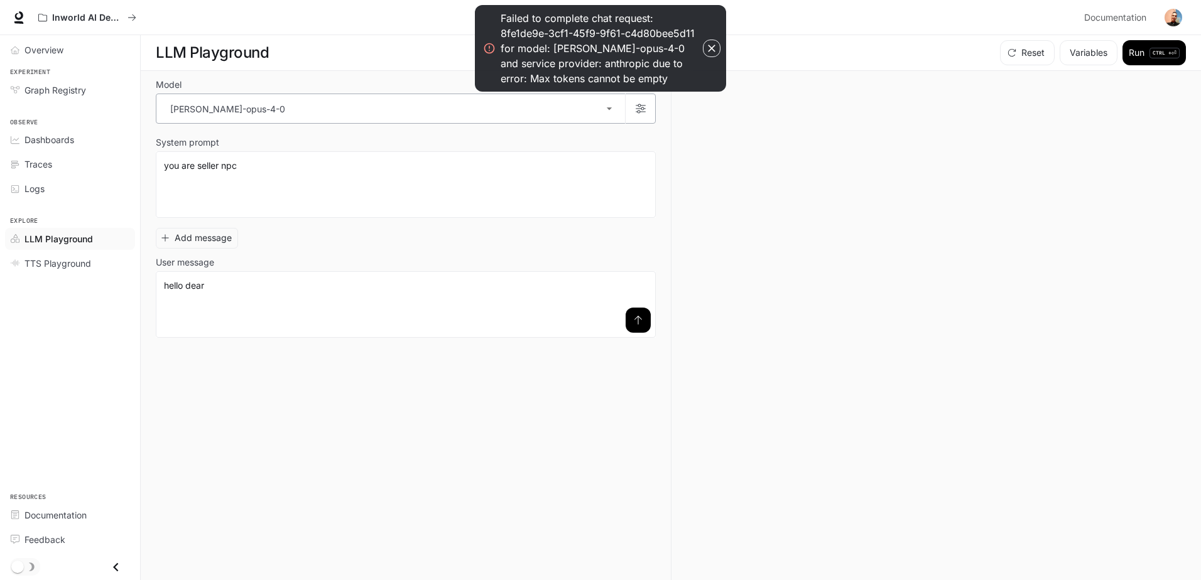
click at [296, 102] on body "**********" at bounding box center [600, 290] width 1201 height 581
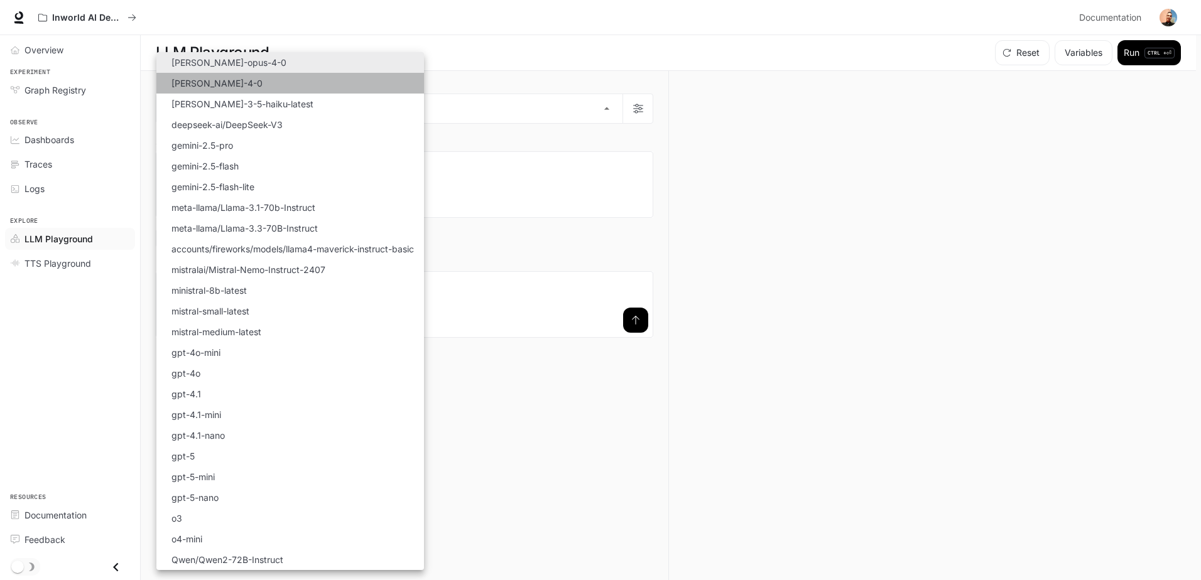
click at [298, 88] on li "claude-sonnet-4-0" at bounding box center [289, 83] width 267 height 21
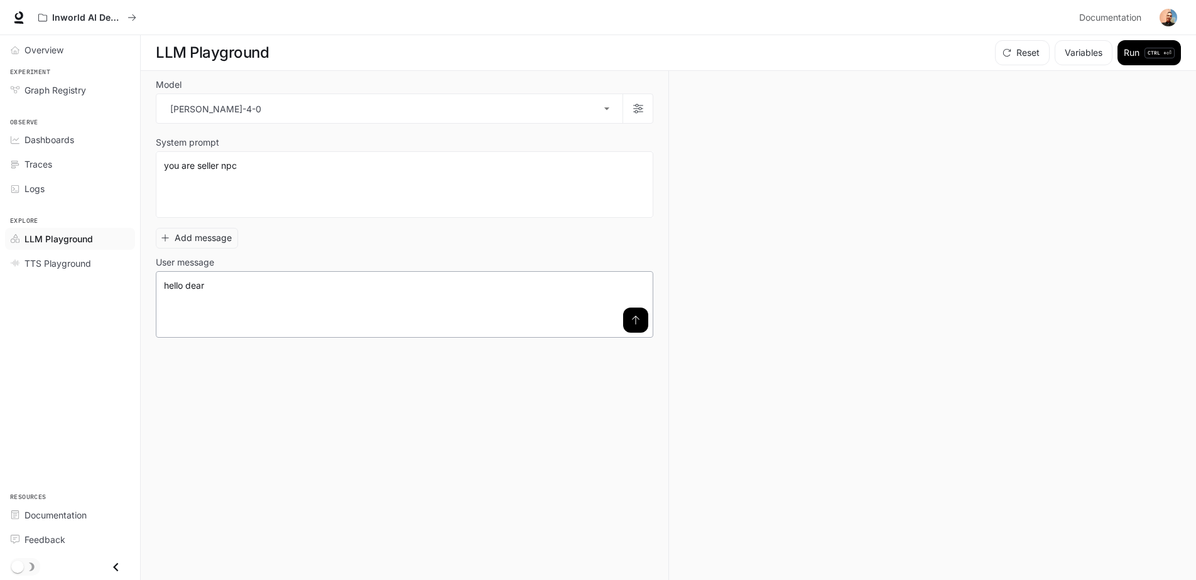
click at [628, 321] on button "submit" at bounding box center [635, 320] width 25 height 25
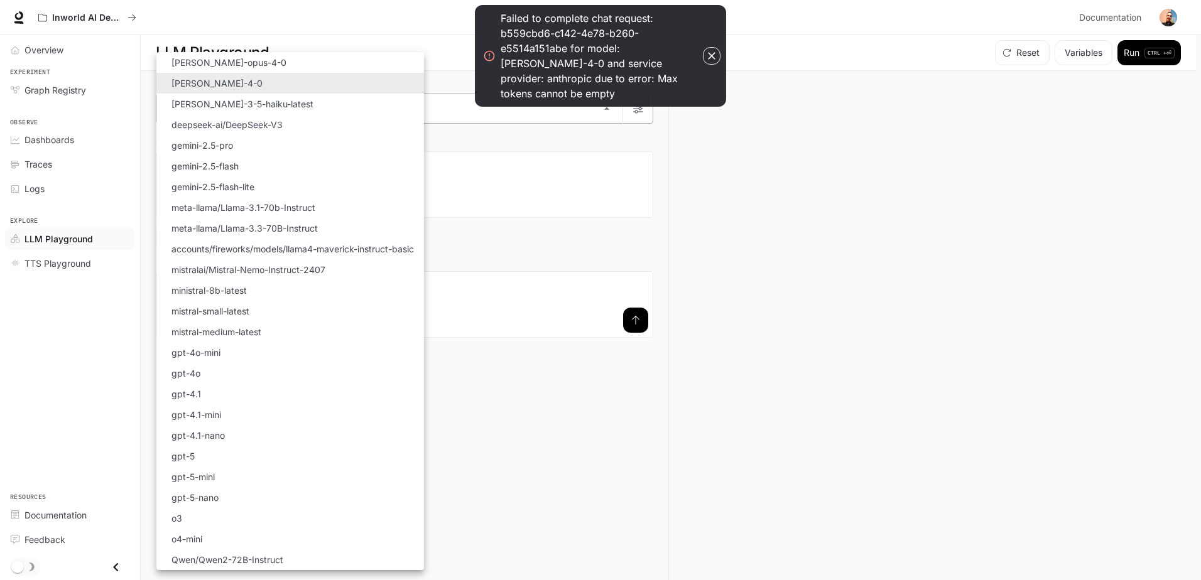
click at [539, 115] on body "**********" at bounding box center [600, 290] width 1201 height 581
click at [372, 131] on li "deepseek-ai/DeepSeek-V3" at bounding box center [289, 124] width 267 height 21
type input "**********"
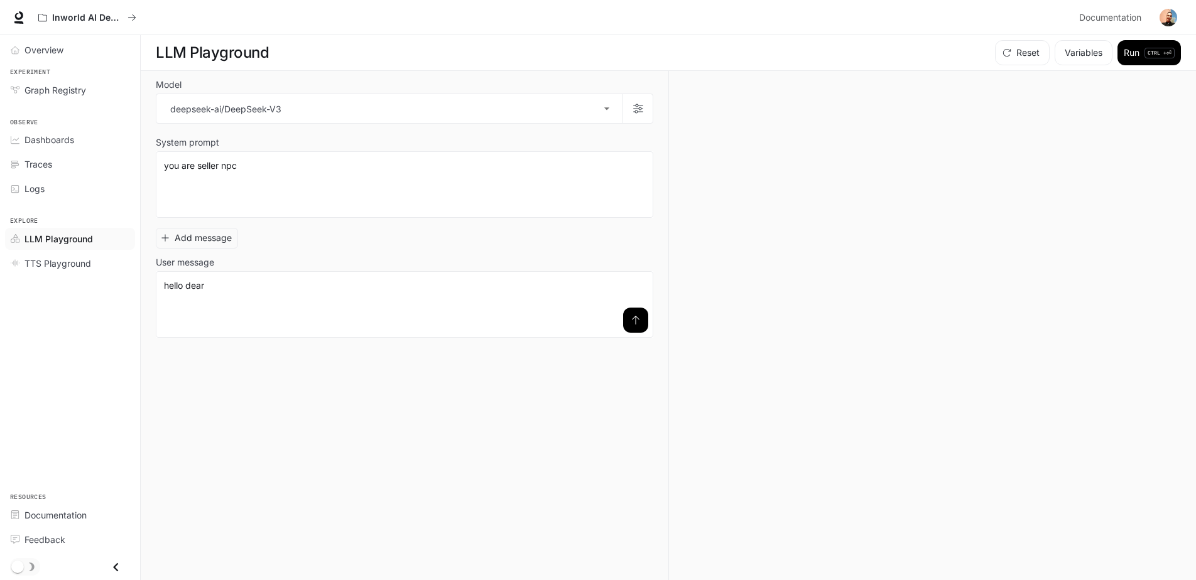
click at [638, 320] on icon "submit" at bounding box center [635, 320] width 10 height 10
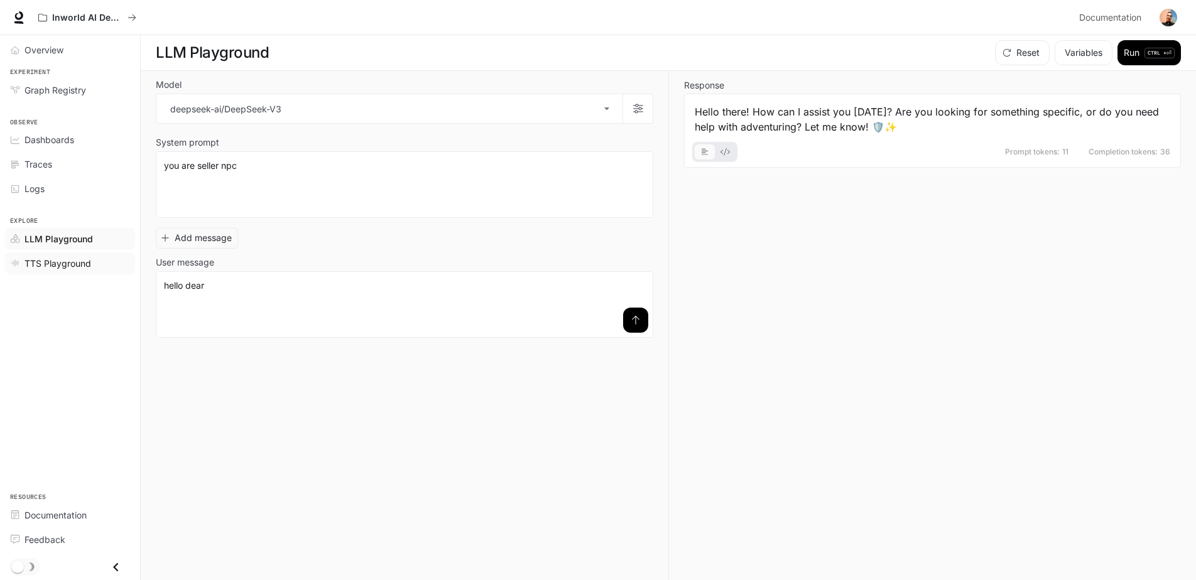
click at [76, 257] on span "TTS Playground" at bounding box center [57, 263] width 67 height 13
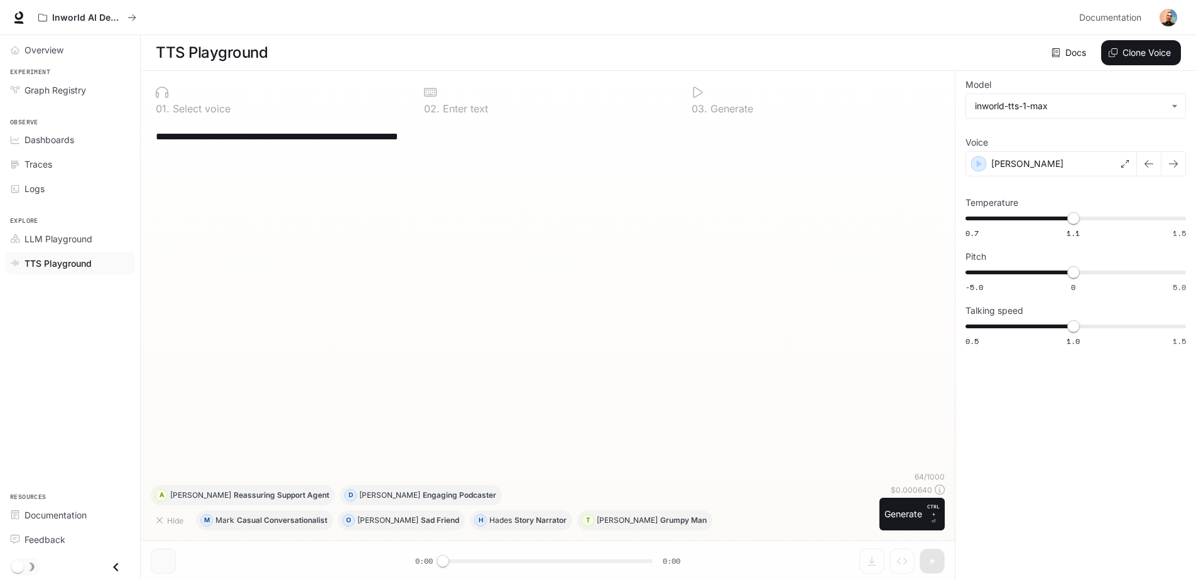
drag, startPoint x: 394, startPoint y: 140, endPoint x: 497, endPoint y: 141, distance: 103.0
click at [497, 141] on textarea "**********" at bounding box center [548, 136] width 784 height 14
click at [895, 505] on button "Generate CTRL + ⏎" at bounding box center [911, 514] width 65 height 33
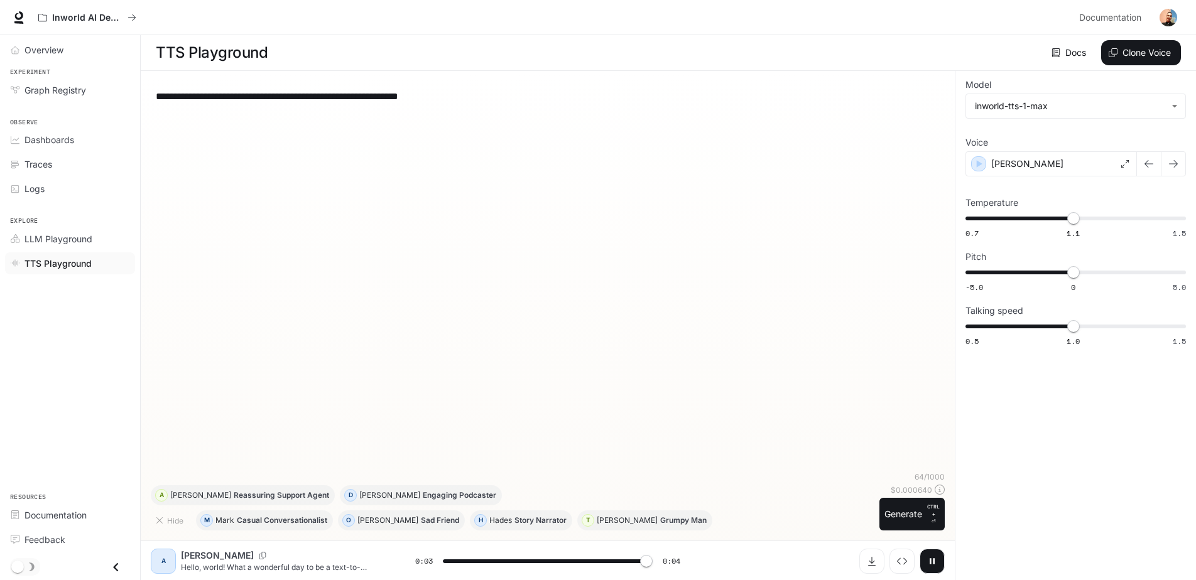
type input "*"
click at [78, 517] on span "Documentation" at bounding box center [55, 515] width 62 height 13
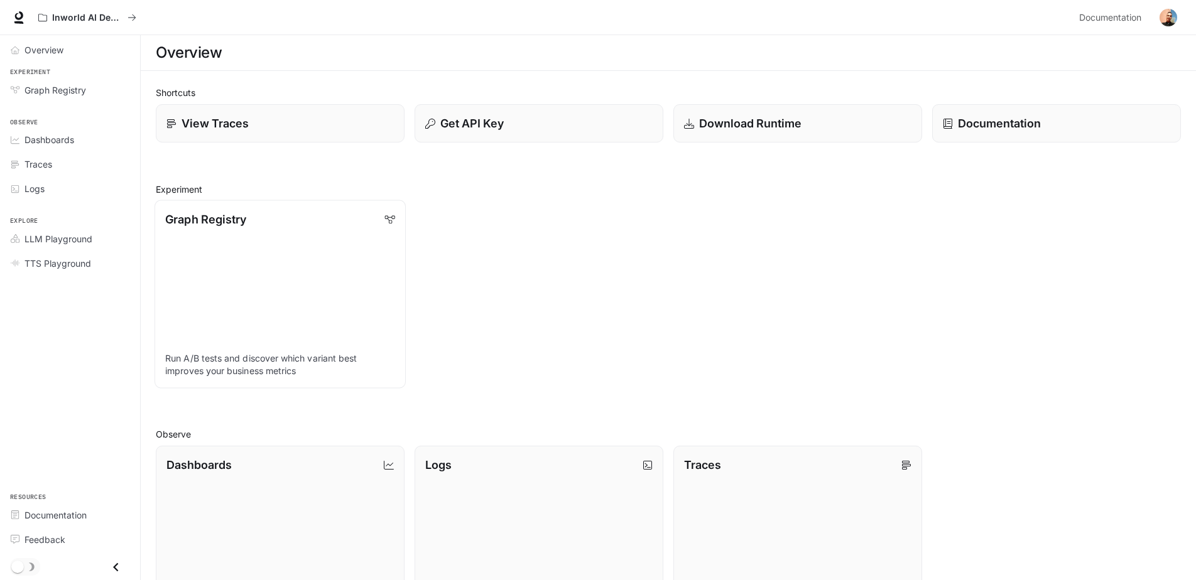
click at [305, 296] on link "Graph Registry Run A/B tests and discover which variant best improves your busi…" at bounding box center [279, 294] width 251 height 188
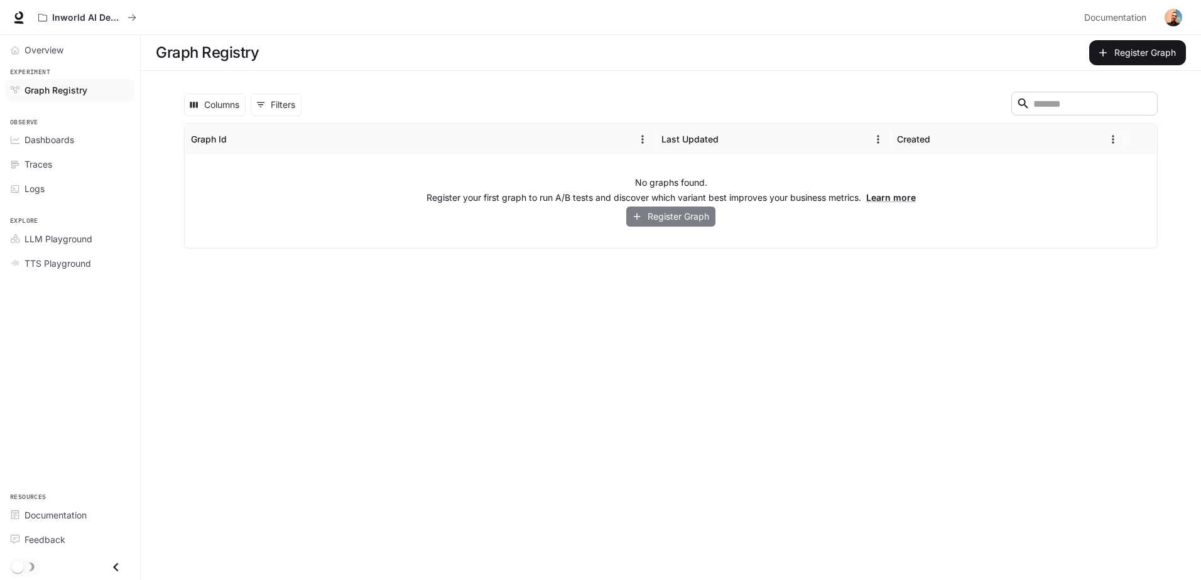
click at [639, 222] on icon "button" at bounding box center [636, 216] width 11 height 11
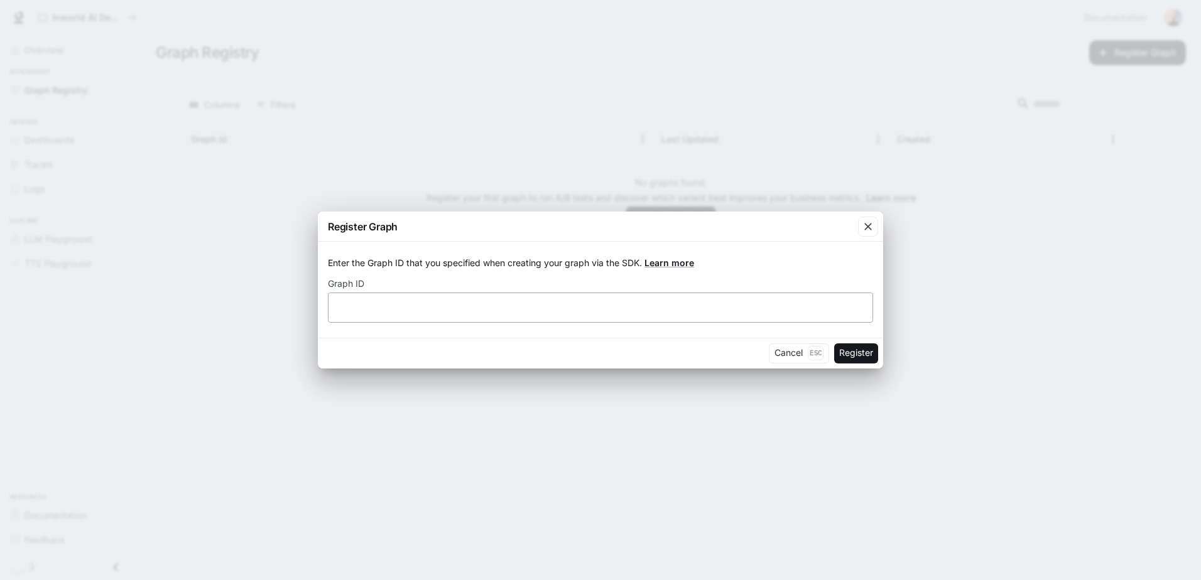
click at [675, 319] on div "​" at bounding box center [600, 308] width 545 height 30
type input "****"
click at [855, 362] on button "Register" at bounding box center [856, 353] width 44 height 20
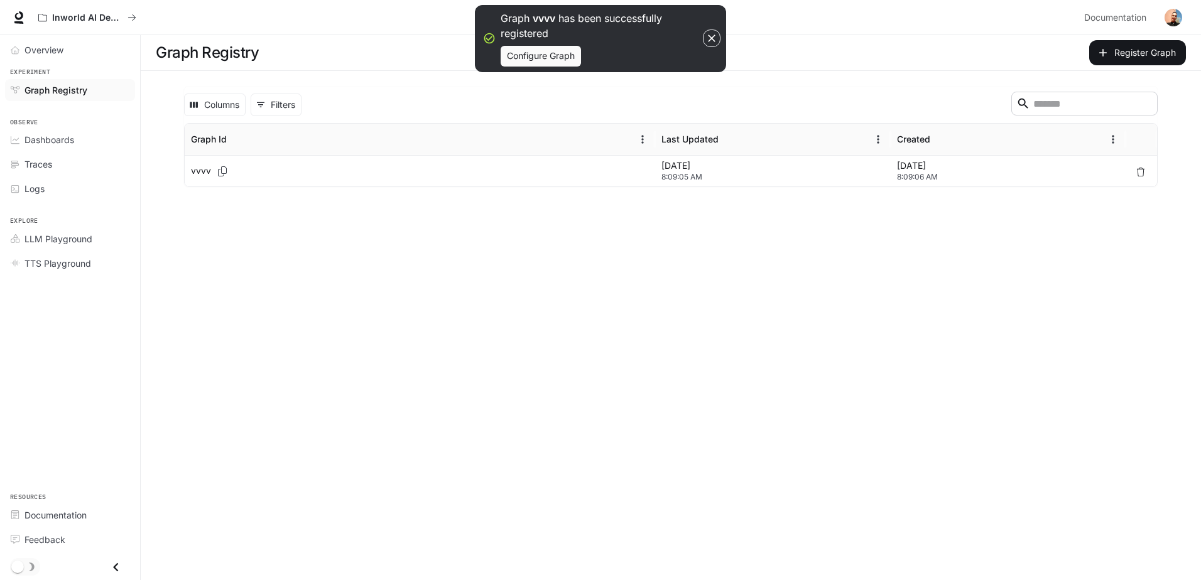
click at [603, 176] on div "vvvv" at bounding box center [420, 171] width 458 height 31
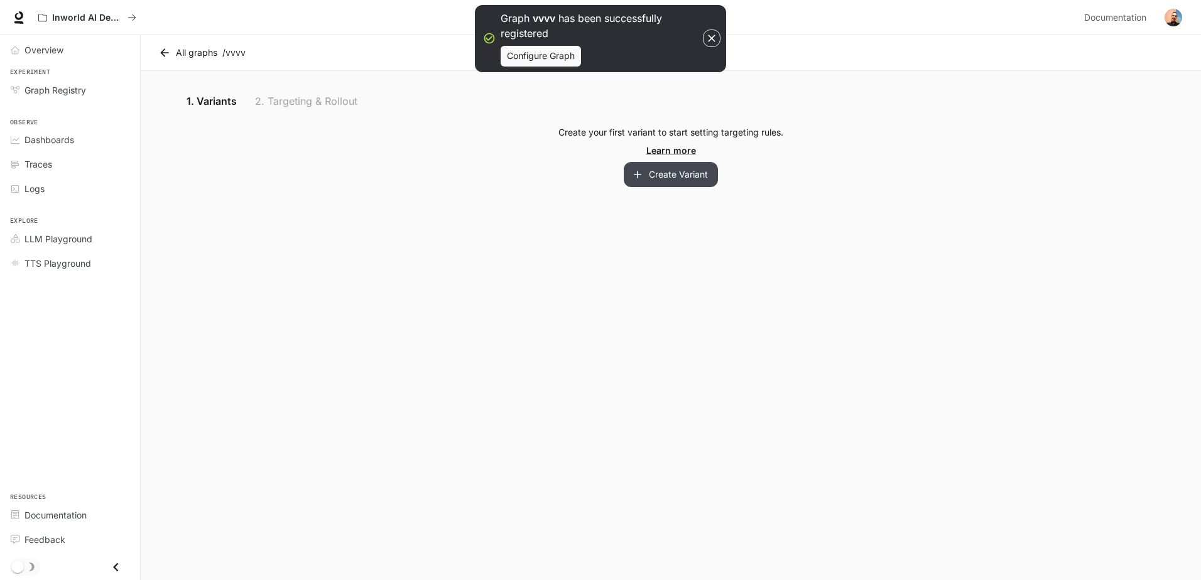
click at [657, 175] on button "Create Variant" at bounding box center [671, 174] width 94 height 25
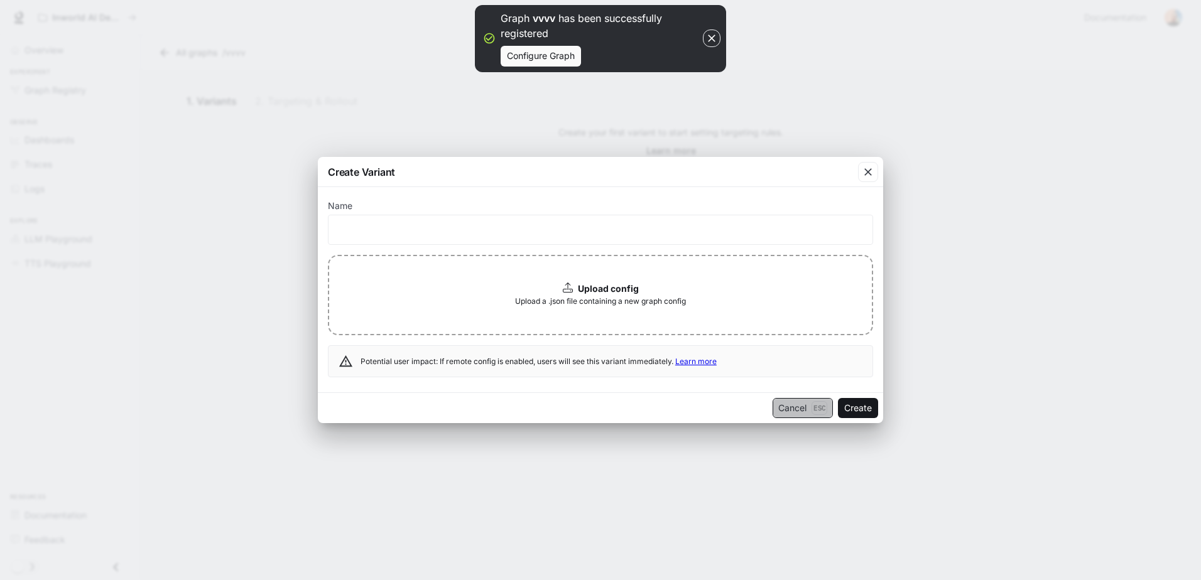
drag, startPoint x: 797, startPoint y: 409, endPoint x: 796, endPoint y: 398, distance: 11.4
click at [797, 409] on button "Cancel Esc" at bounding box center [802, 408] width 60 height 20
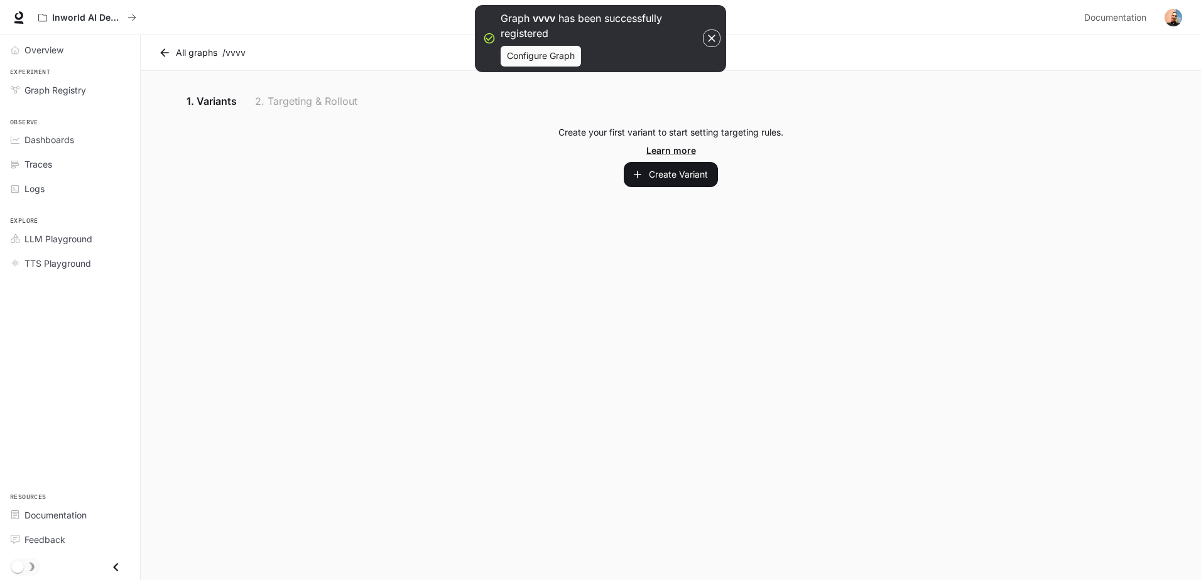
click at [331, 105] on div "1. Variants 2. Targeting & Rollout" at bounding box center [670, 101] width 975 height 30
click at [201, 54] on link "All graphs" at bounding box center [189, 52] width 67 height 25
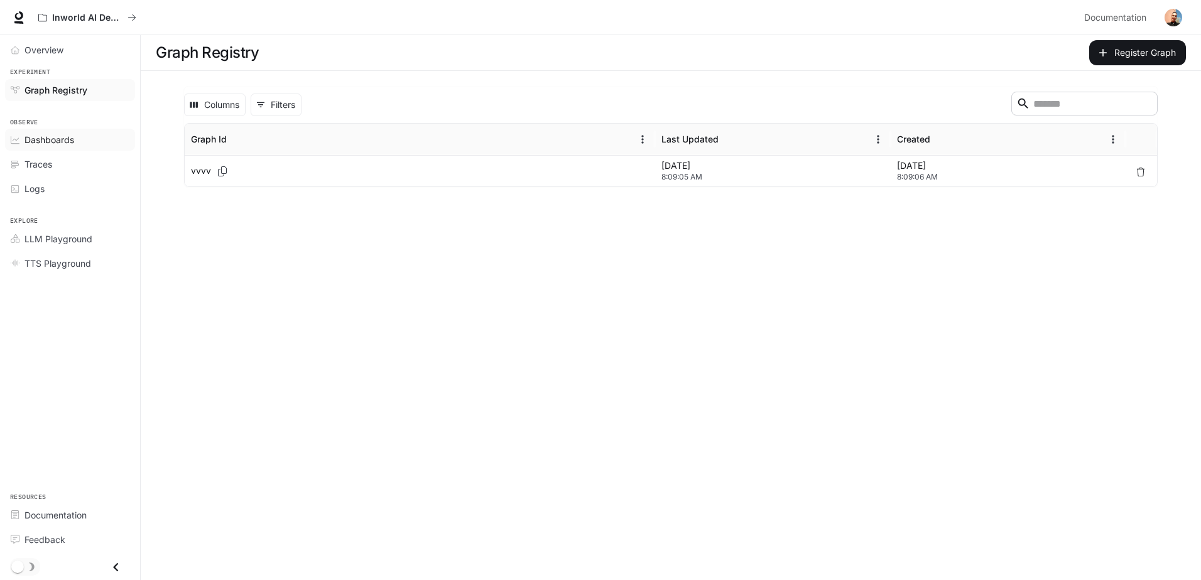
click at [105, 135] on div "Dashboards" at bounding box center [76, 139] width 105 height 13
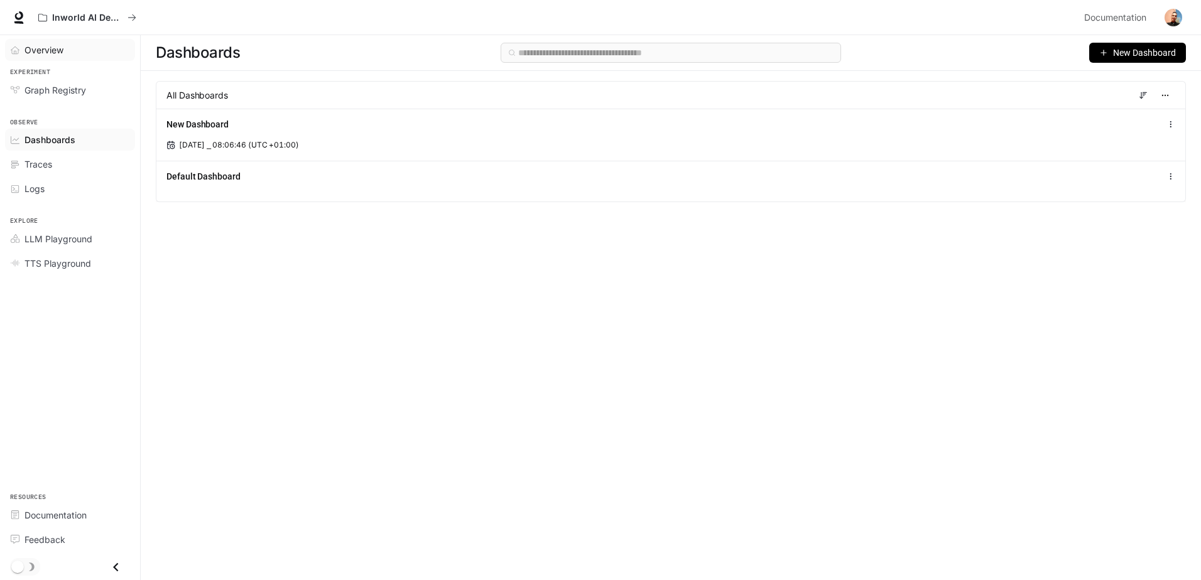
click at [60, 41] on link "Overview" at bounding box center [70, 50] width 130 height 22
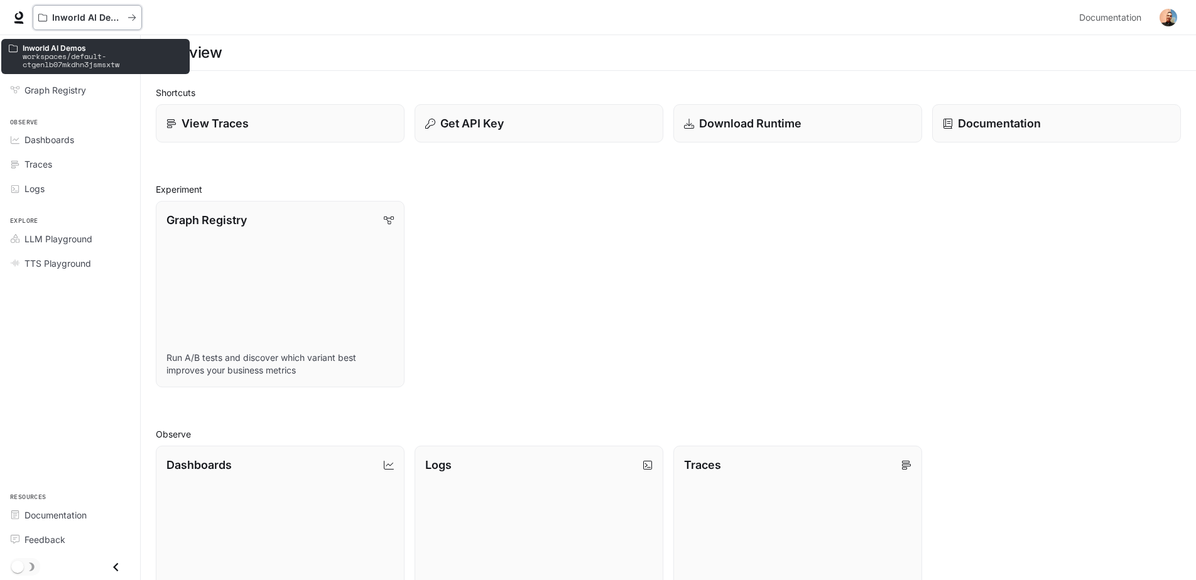
click at [59, 13] on p "Inworld AI Demos" at bounding box center [87, 18] width 70 height 11
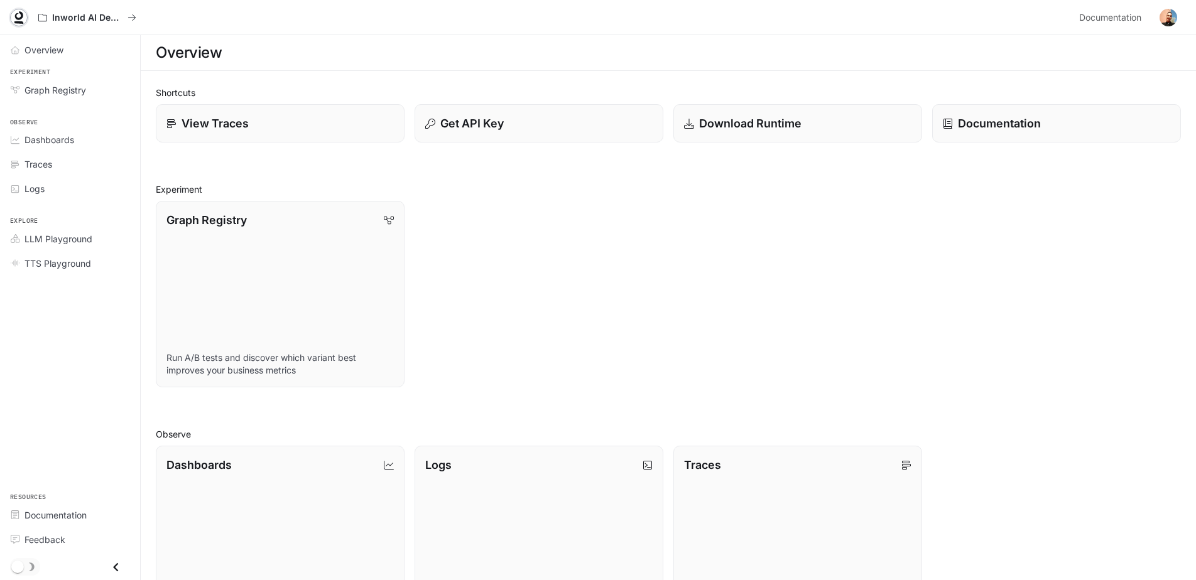
click at [24, 23] on icon at bounding box center [19, 17] width 13 height 13
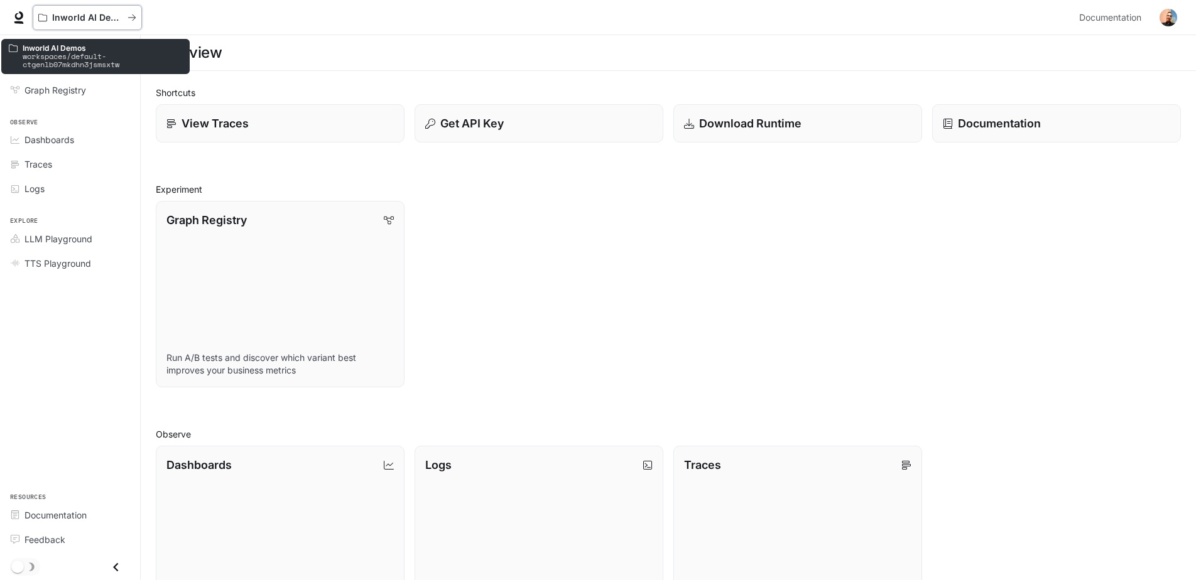
click at [53, 20] on p "Inworld AI Demos" at bounding box center [87, 18] width 70 height 11
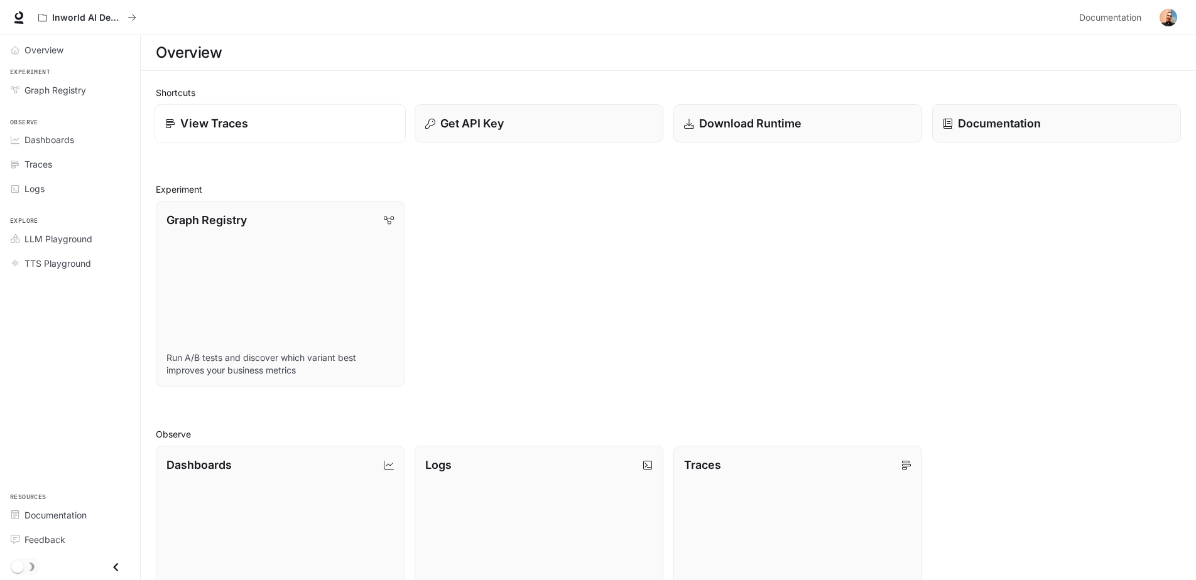
click at [243, 129] on p "View Traces" at bounding box center [214, 123] width 68 height 17
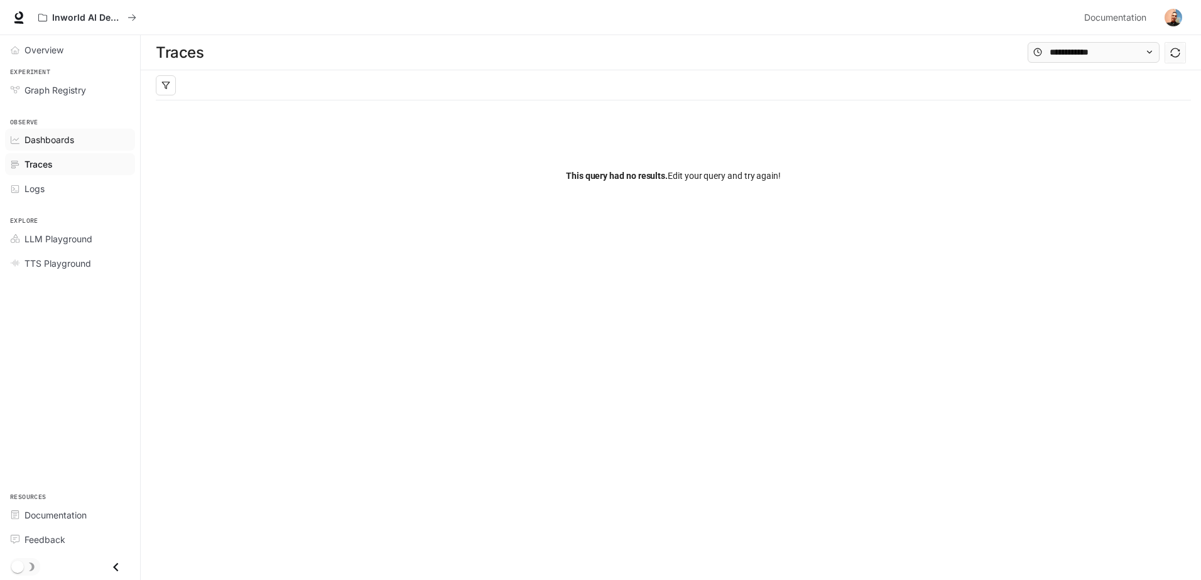
click at [50, 144] on span "Dashboards" at bounding box center [49, 139] width 50 height 13
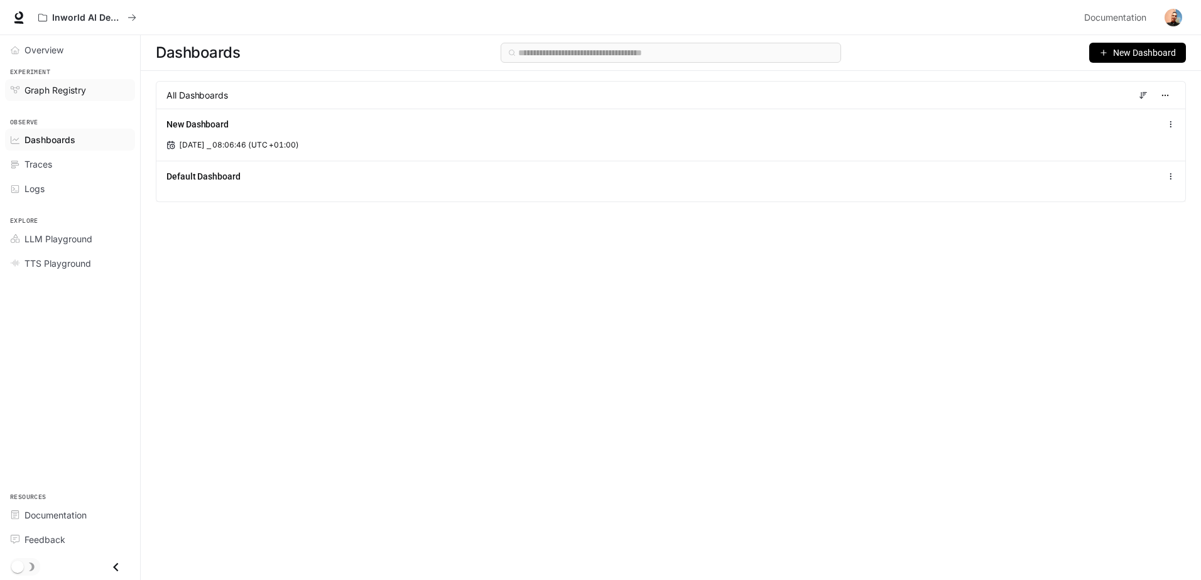
click at [49, 97] on link "Graph Registry" at bounding box center [70, 90] width 130 height 22
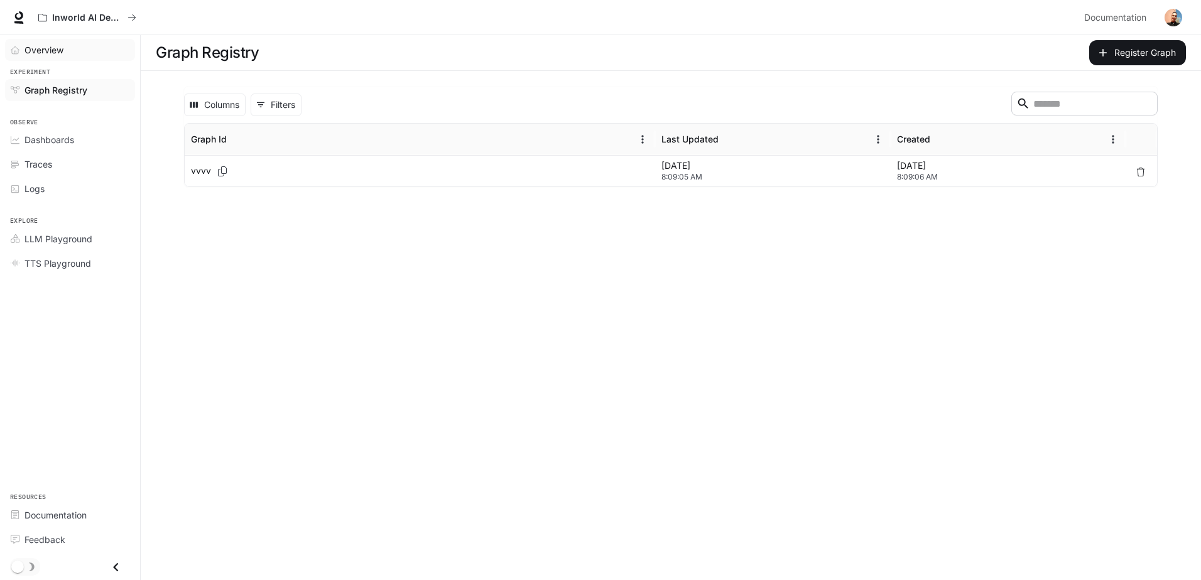
click at [73, 53] on div "Overview" at bounding box center [76, 49] width 105 height 13
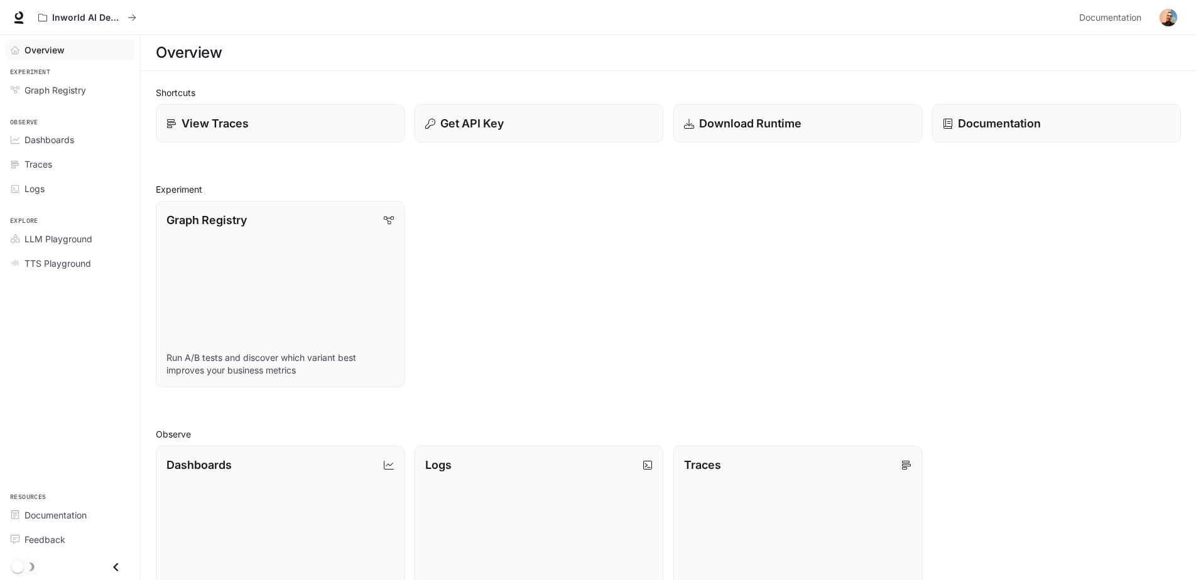
drag, startPoint x: 470, startPoint y: 132, endPoint x: 669, endPoint y: 229, distance: 221.9
click at [668, 230] on div "Shortcuts View Traces Get API Key Download Runtime Documentation Experiment Gra…" at bounding box center [668, 481] width 1025 height 791
click at [553, 139] on button "Get API Key" at bounding box center [538, 123] width 251 height 39
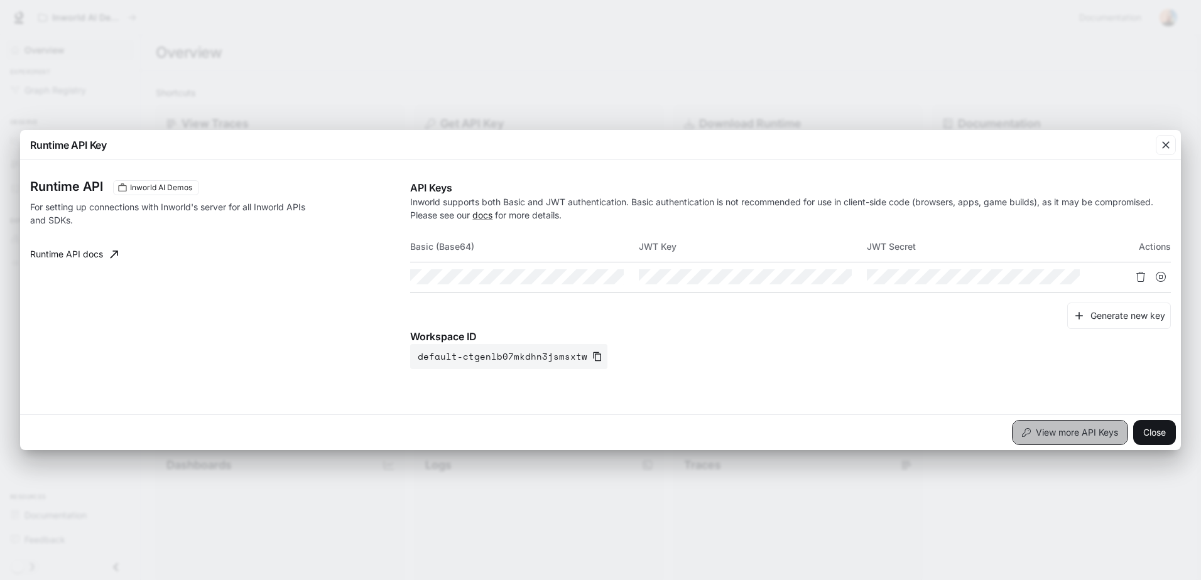
click at [1081, 437] on button "View more API Keys" at bounding box center [1070, 432] width 116 height 25
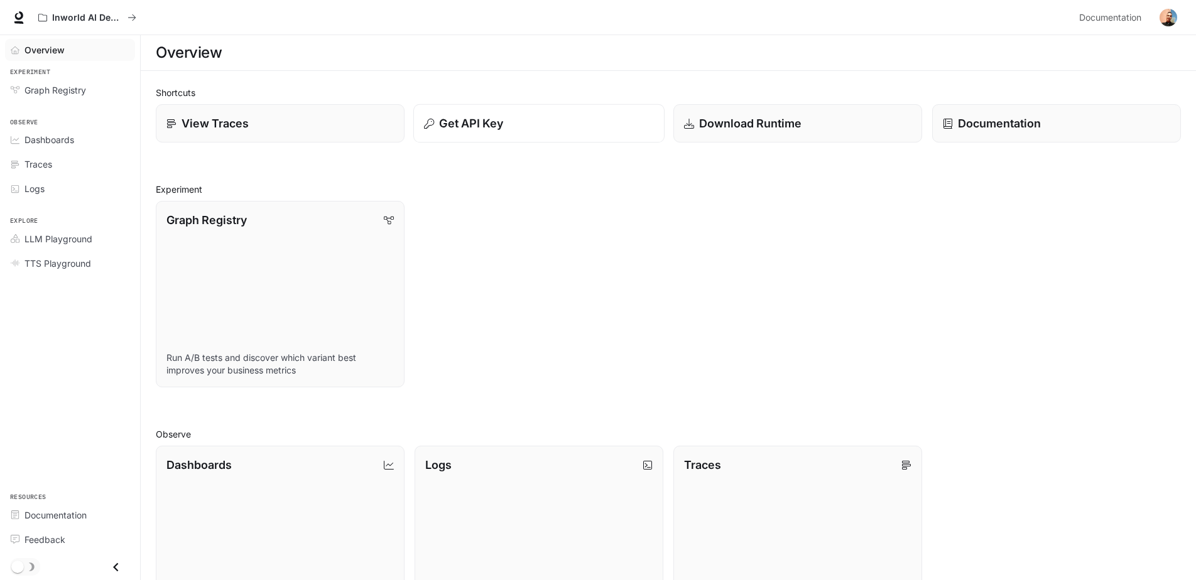
click at [494, 135] on button "Get API Key" at bounding box center [538, 123] width 251 height 39
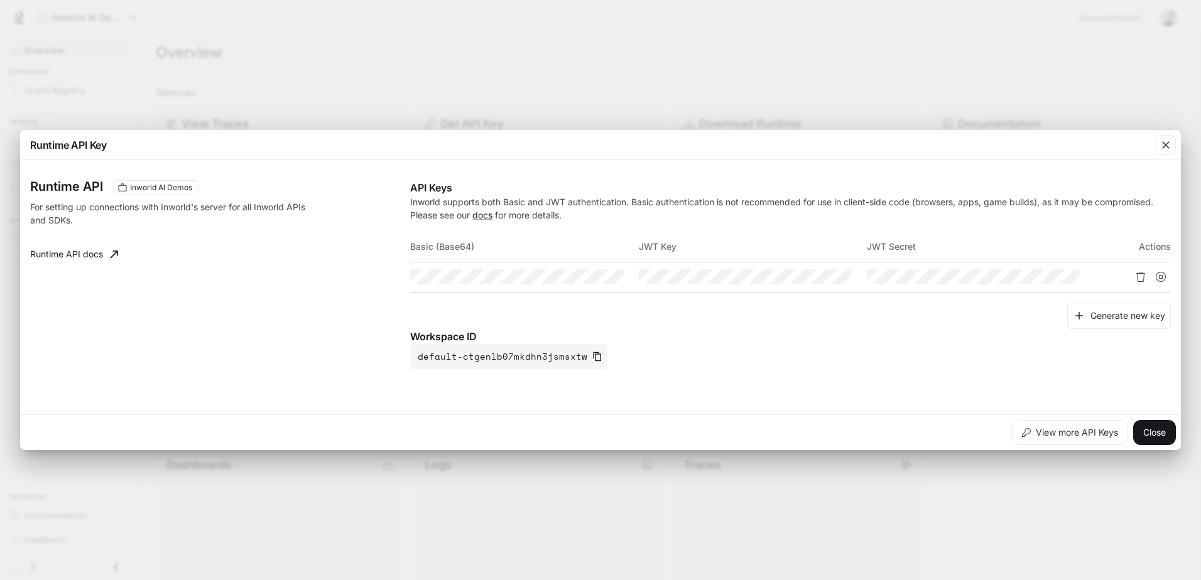
click at [151, 188] on span "Inworld AI Demos" at bounding box center [161, 187] width 72 height 11
click at [1150, 247] on th "Actions" at bounding box center [1132, 247] width 76 height 30
